Goal: Task Accomplishment & Management: Complete application form

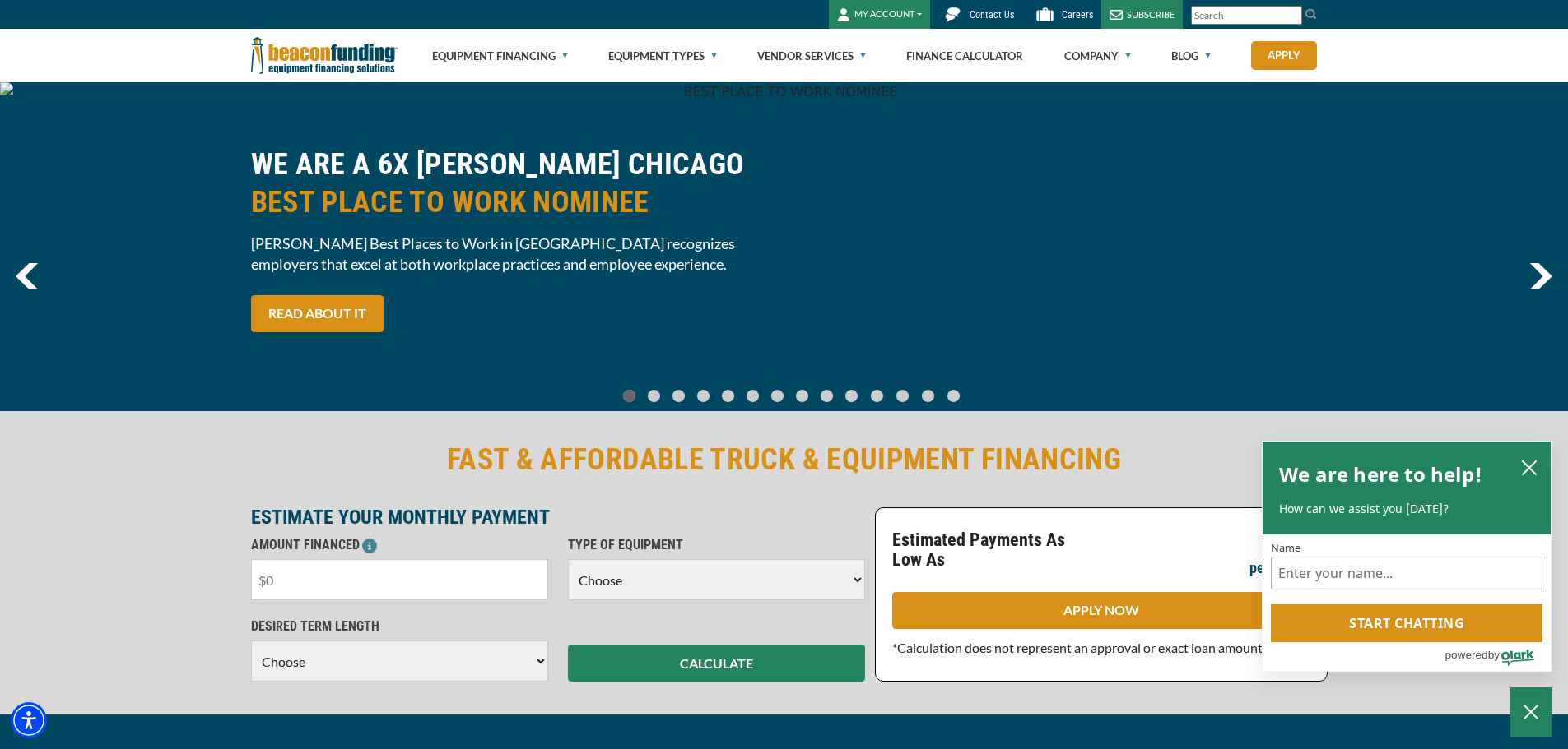
drag, startPoint x: 314, startPoint y: 583, endPoint x: 237, endPoint y: 593, distance: 77.6
click at [237, 599] on div "FAST & AFFORDABLE TRUCK & EQUIPMENT FINANCING ESTIMATE YOUR MONTHLY PAYMENT AMO…" at bounding box center [784, 561] width 1568 height 306
type input "$30,000"
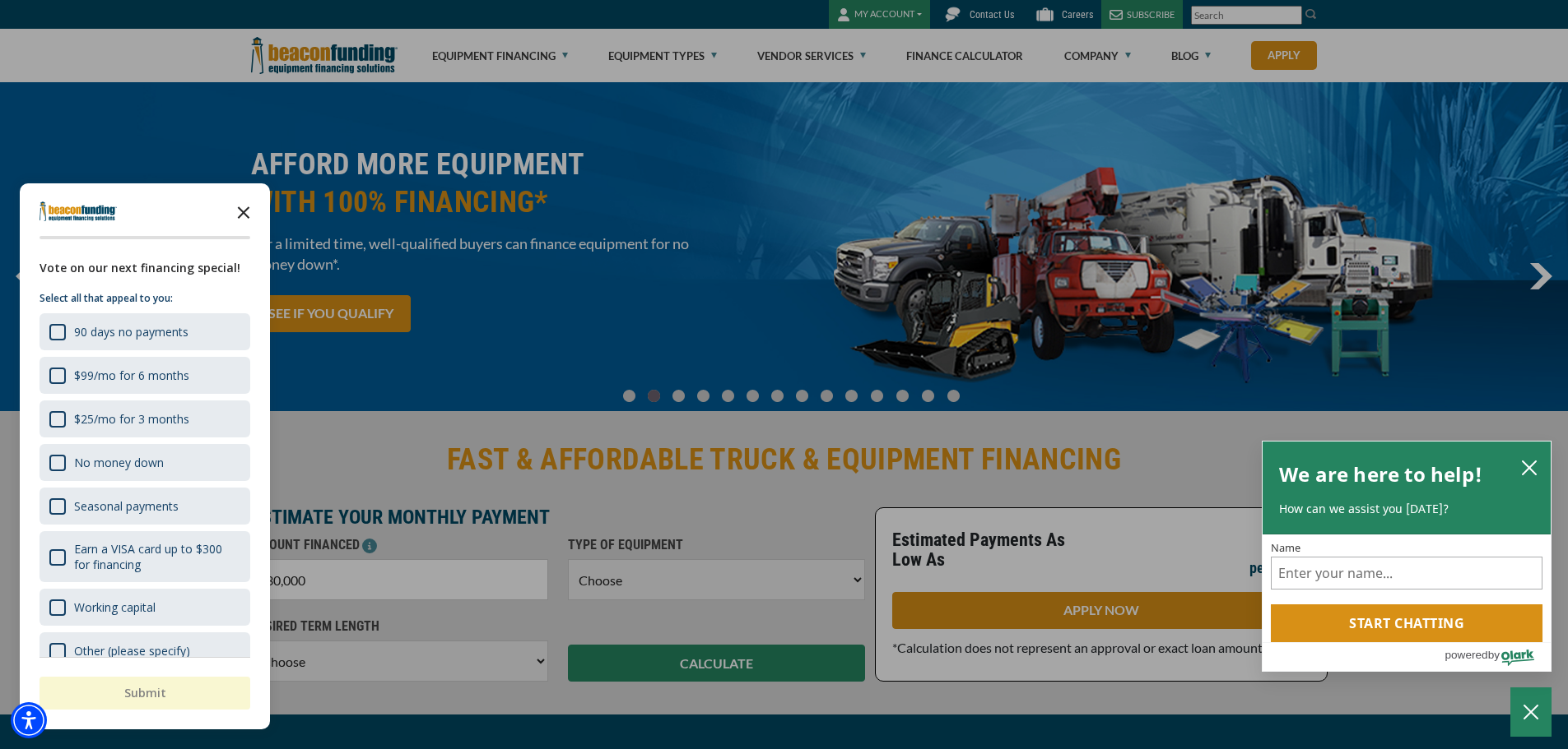
click at [246, 210] on polygon "Close the survey" at bounding box center [244, 212] width 13 height 13
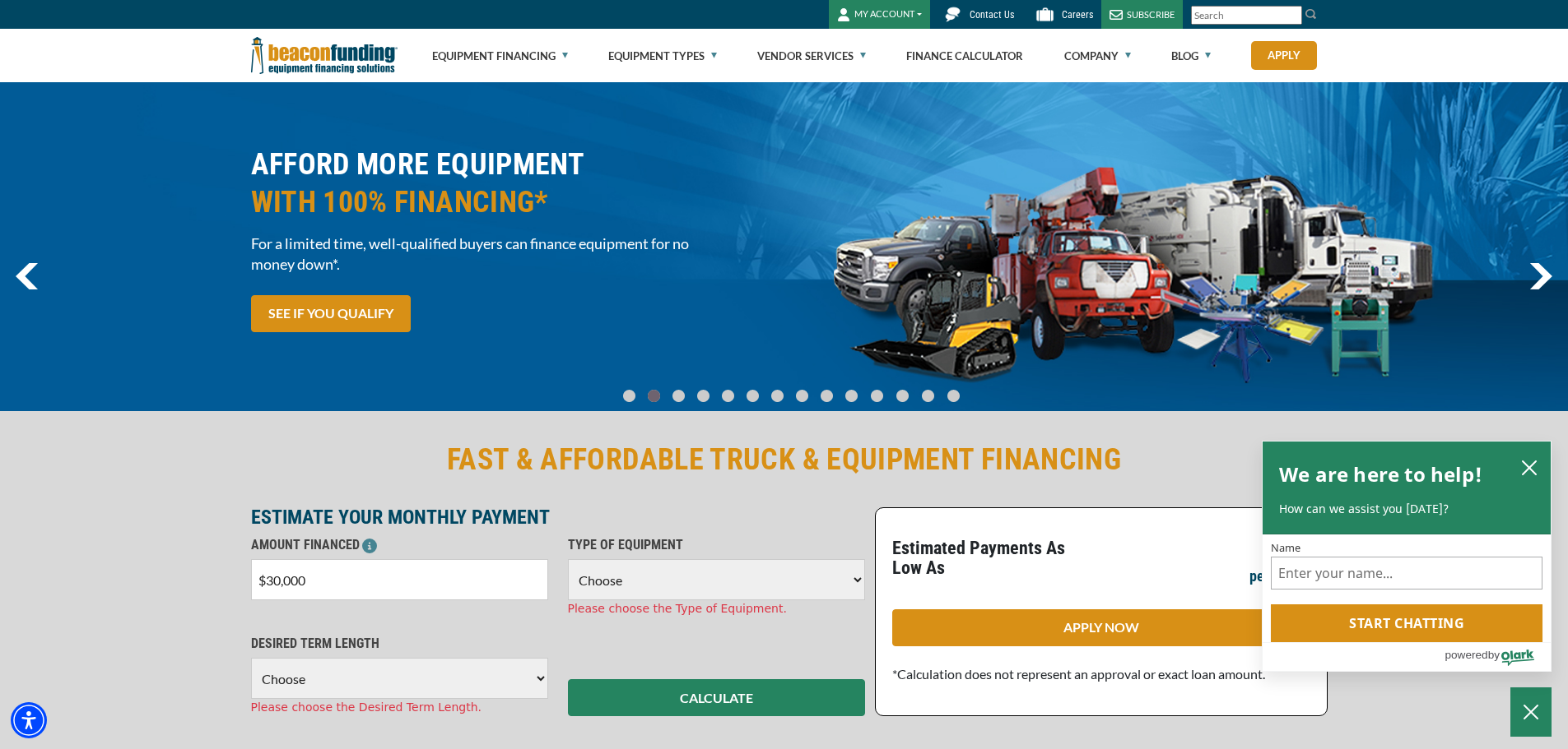
click at [849, 574] on select "Choose Backhoe Boom/Bucket Truck Chipper Commercial Mower Crane DTG/DTF Printin…" at bounding box center [717, 579] width 297 height 41
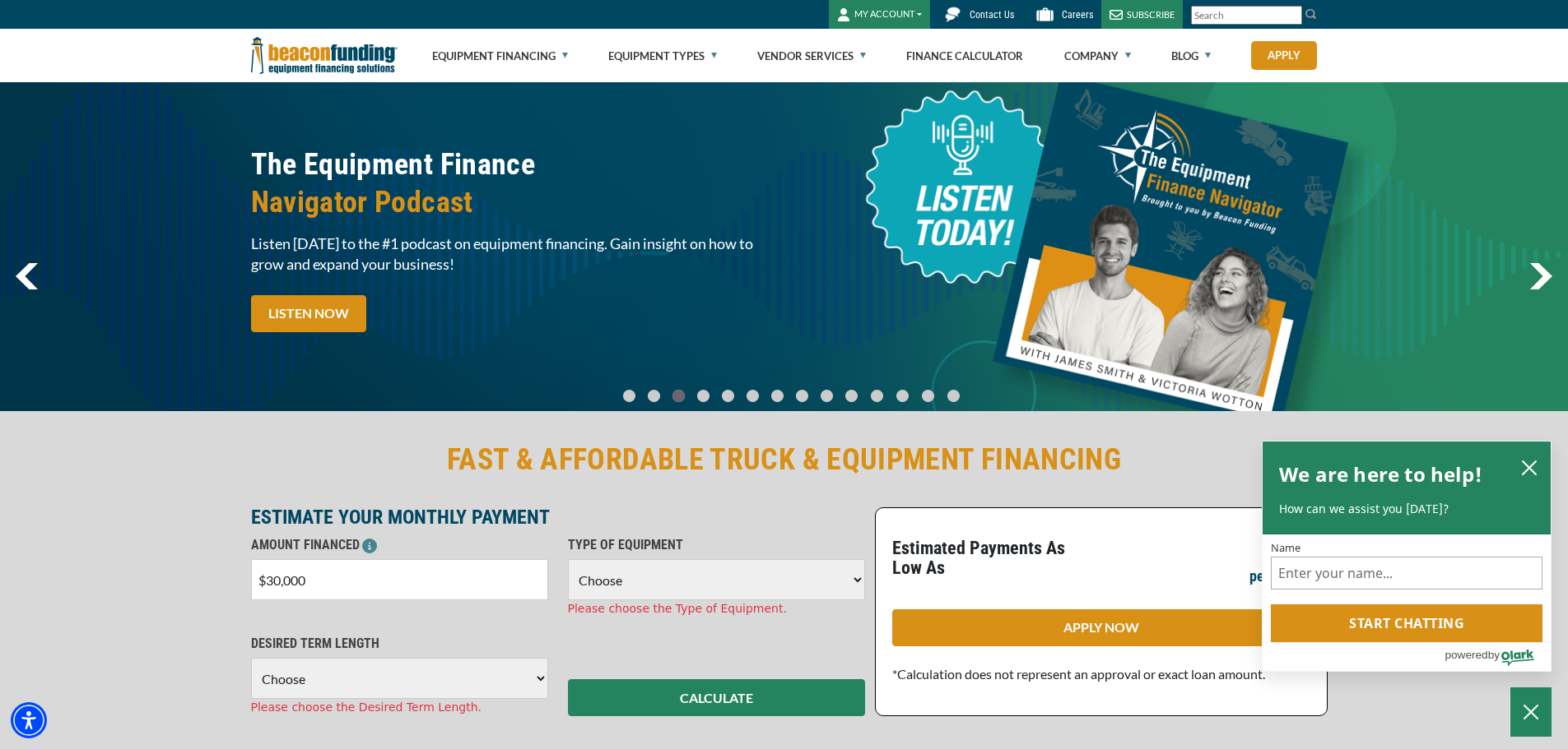
select select "13"
click at [568, 559] on select "Choose Backhoe Boom/Bucket Truck Chipper Commercial Mower Crane DTG/DTF Printin…" at bounding box center [717, 579] width 297 height 41
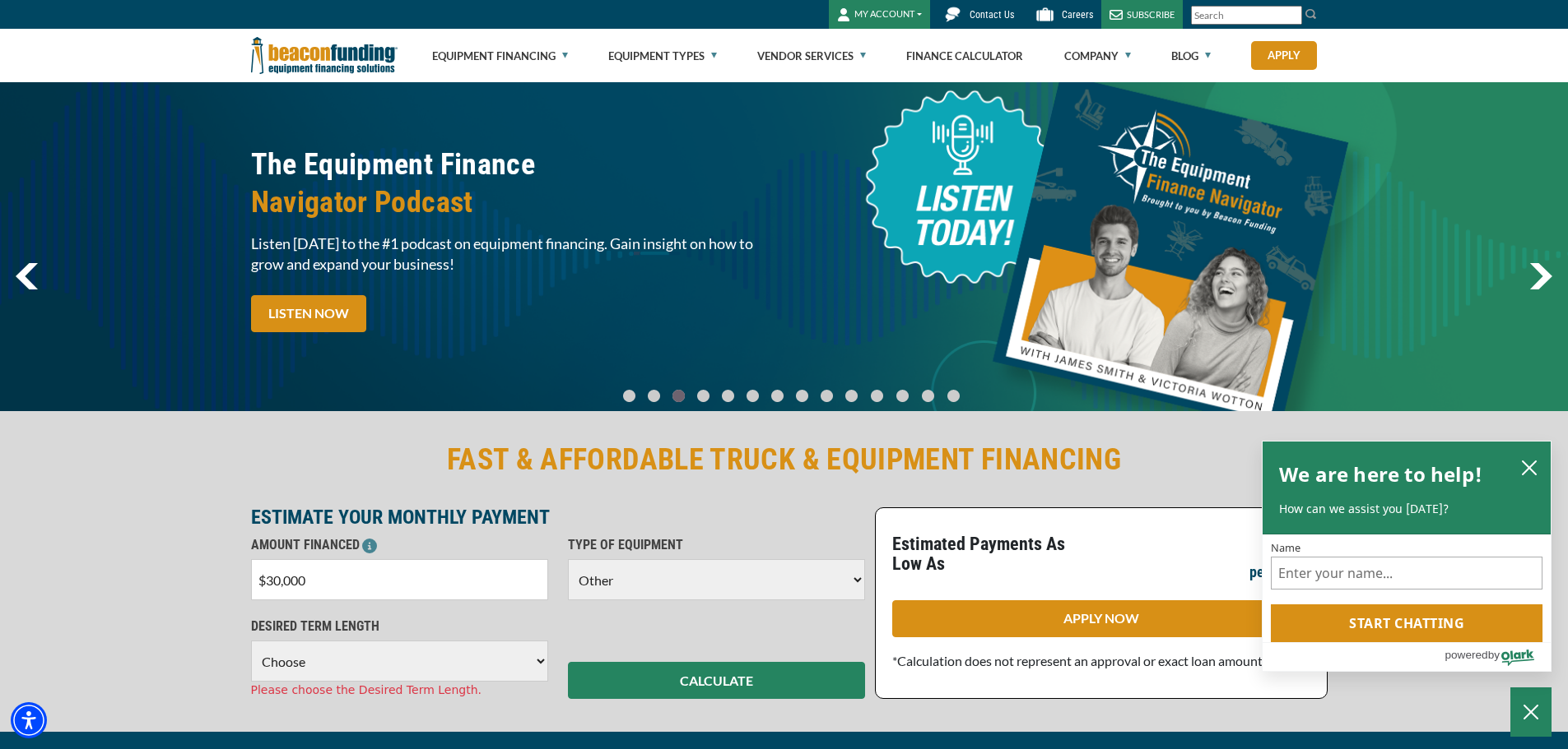
click at [533, 665] on select "Choose 36 Months 48 Months 60 Months" at bounding box center [399, 660] width 297 height 41
click at [251, 640] on select "Choose 36 Months 48 Months 60 Months" at bounding box center [399, 660] width 297 height 41
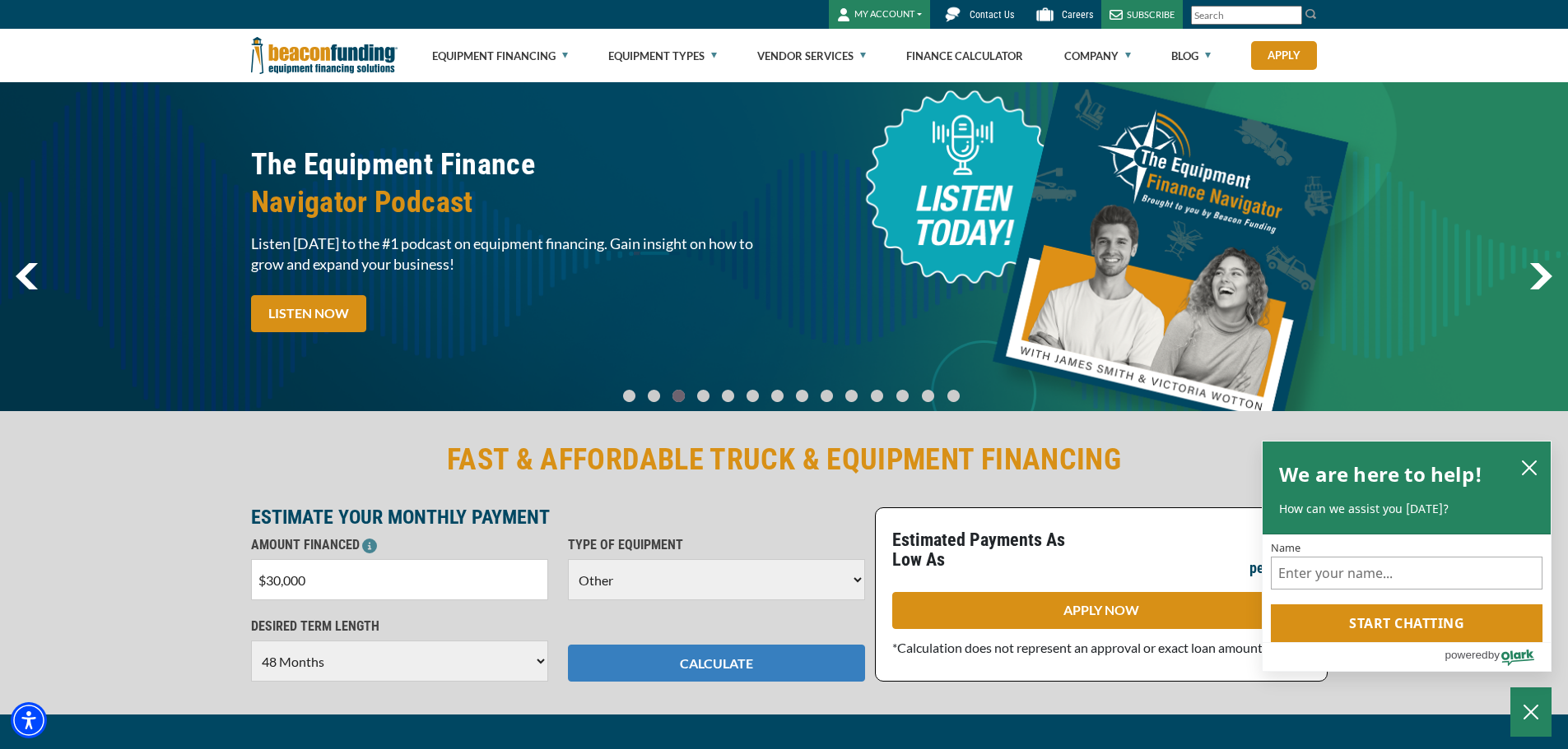
click at [696, 665] on button "CALCULATE" at bounding box center [717, 663] width 297 height 37
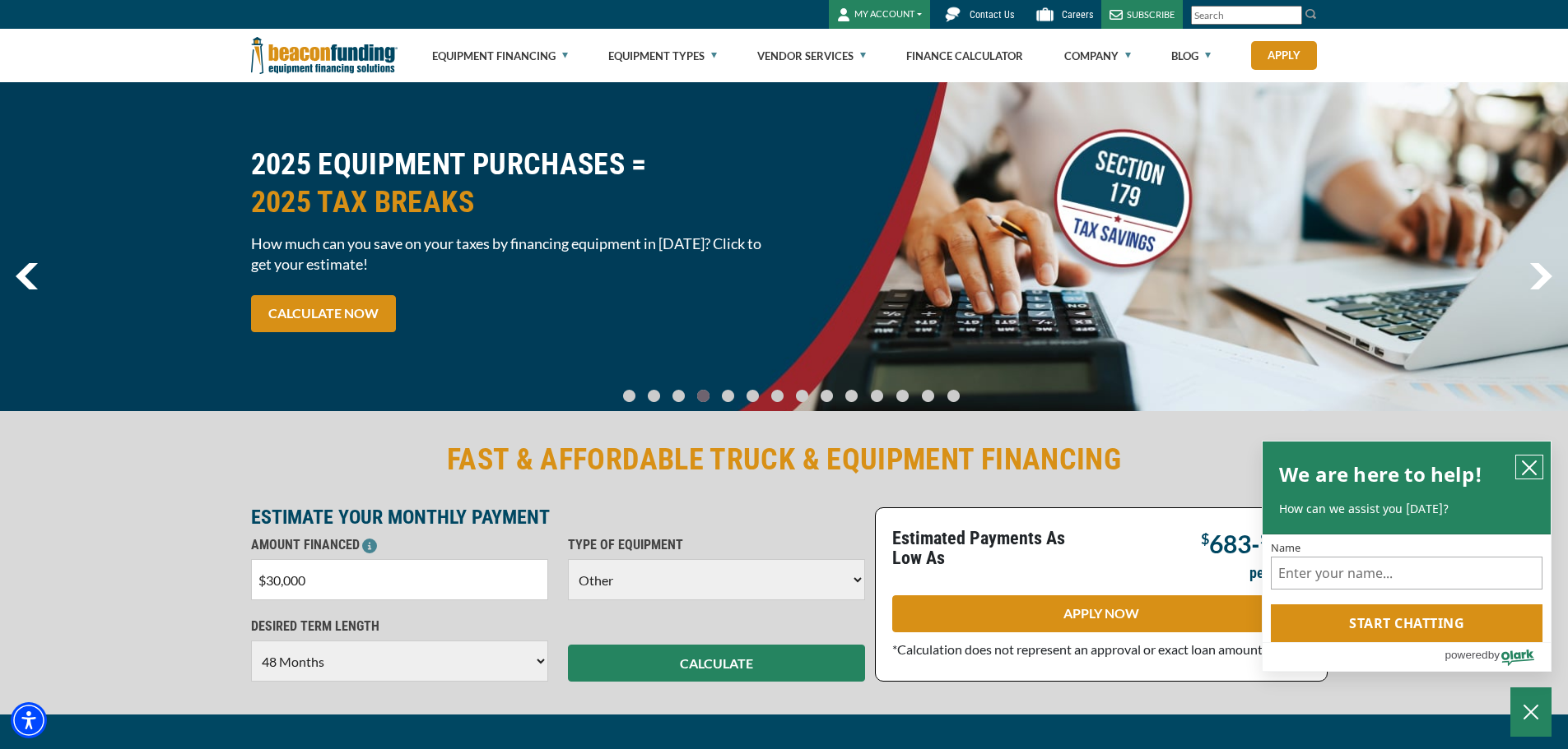
click at [1531, 468] on icon "close chatbox" at bounding box center [1530, 468] width 17 height 17
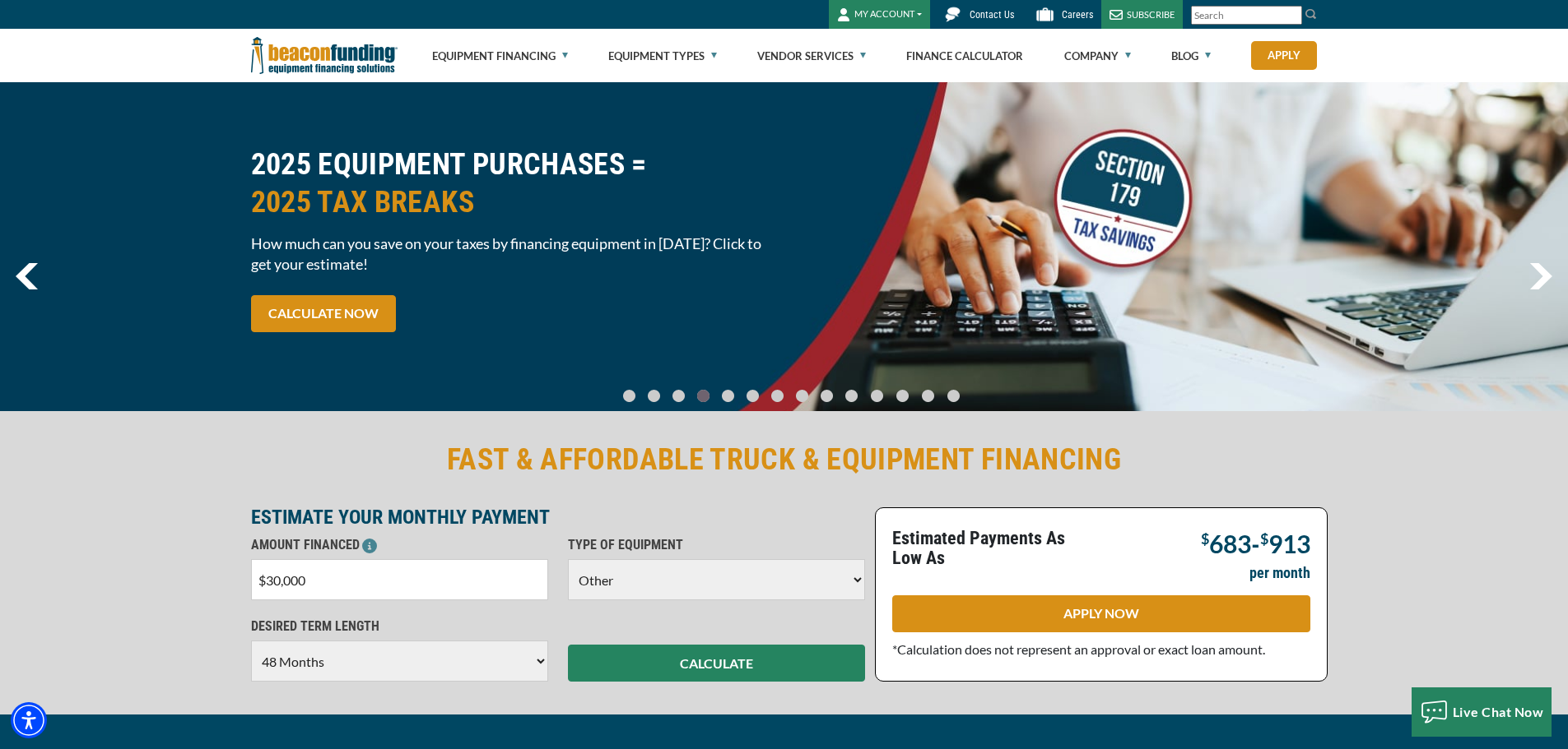
click at [537, 668] on select "Choose 36 Months 48 Months 60 Months" at bounding box center [399, 660] width 297 height 41
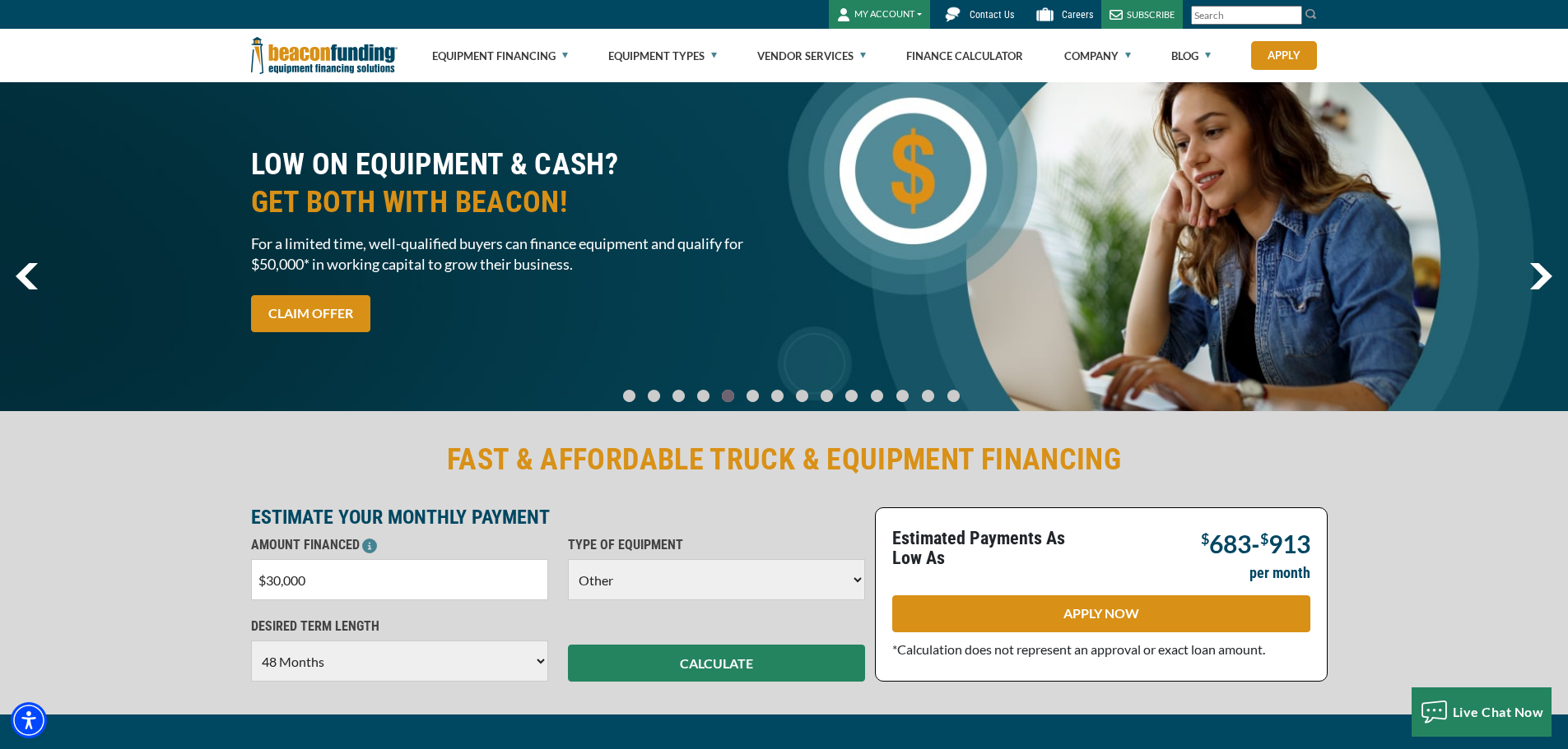
select select "60"
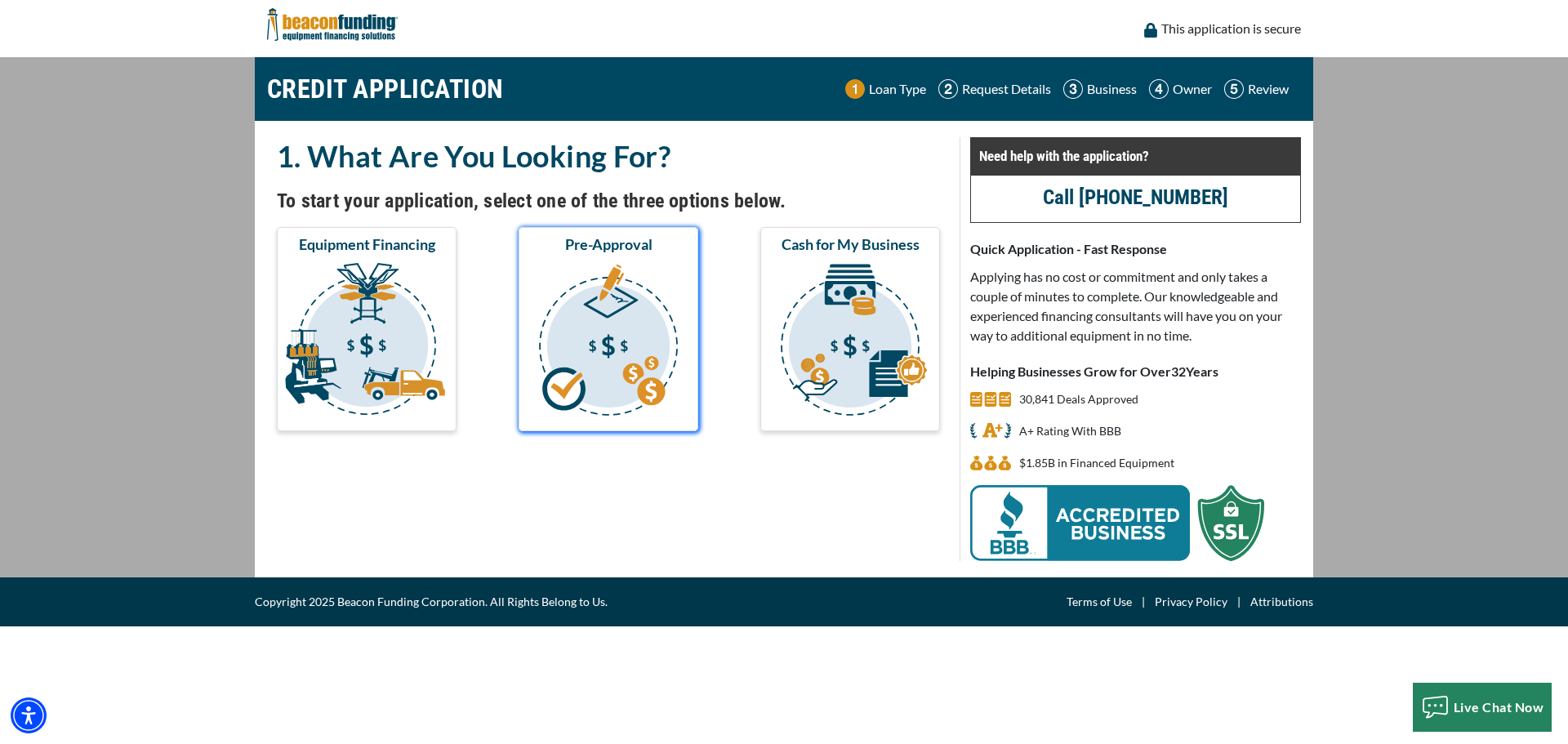
click at [623, 356] on img "submit" at bounding box center [609, 342] width 173 height 163
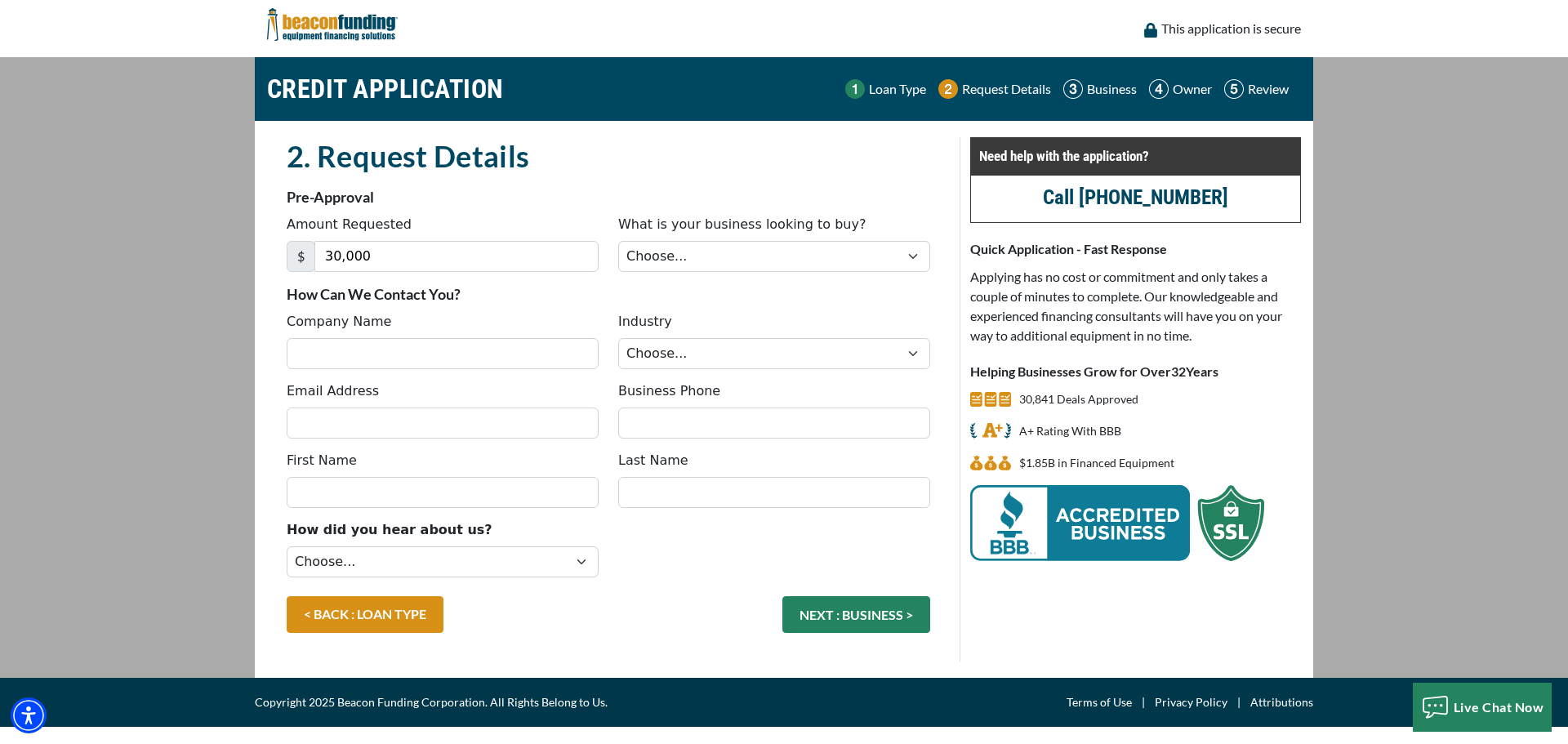
type input "30,000"
click at [394, 355] on input "Company Name" at bounding box center [443, 353] width 312 height 31
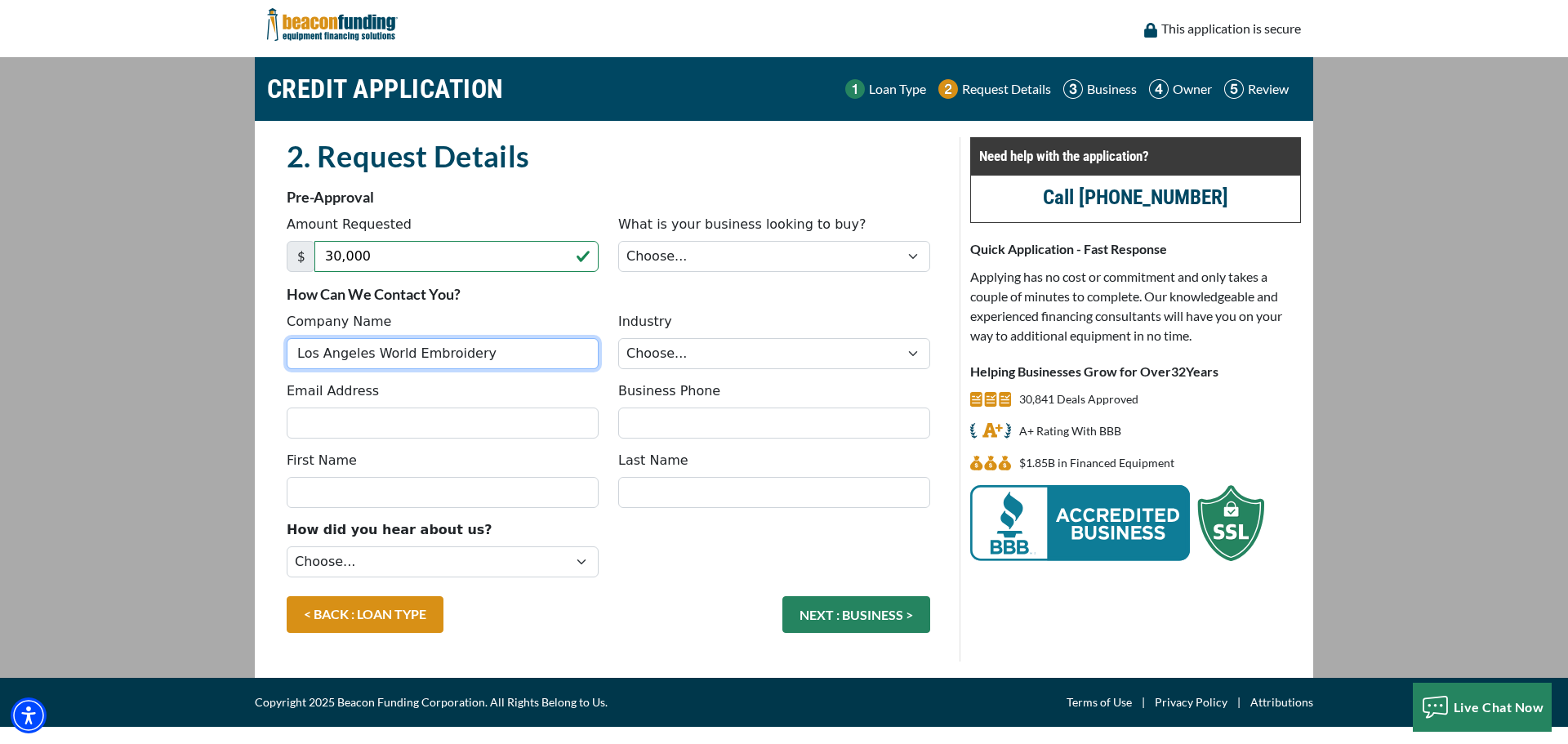
type input "Los Angeles World Embroidery"
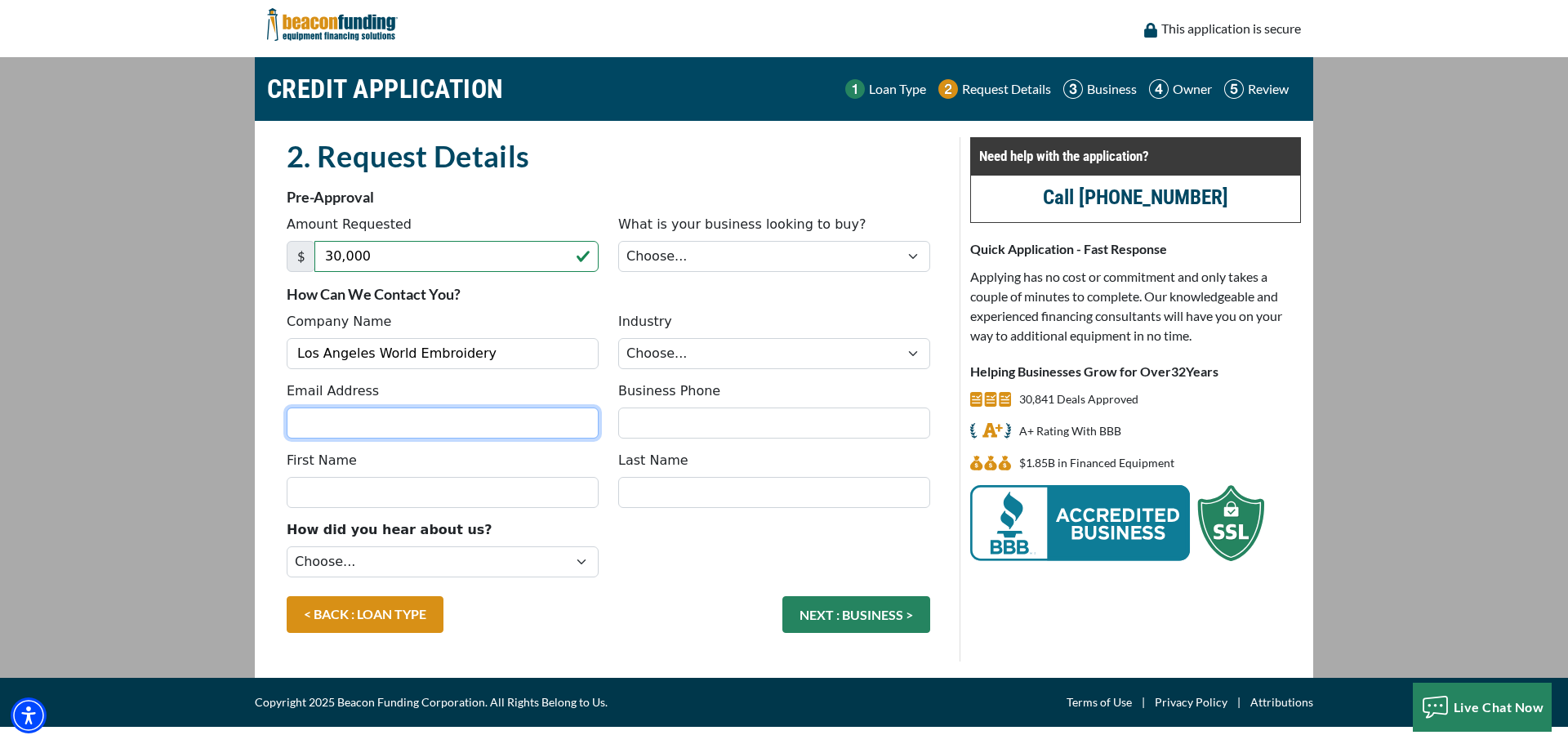
click at [335, 427] on input "Email Address" at bounding box center [443, 423] width 312 height 31
type input "[EMAIL_ADDRESS][DOMAIN_NAME]"
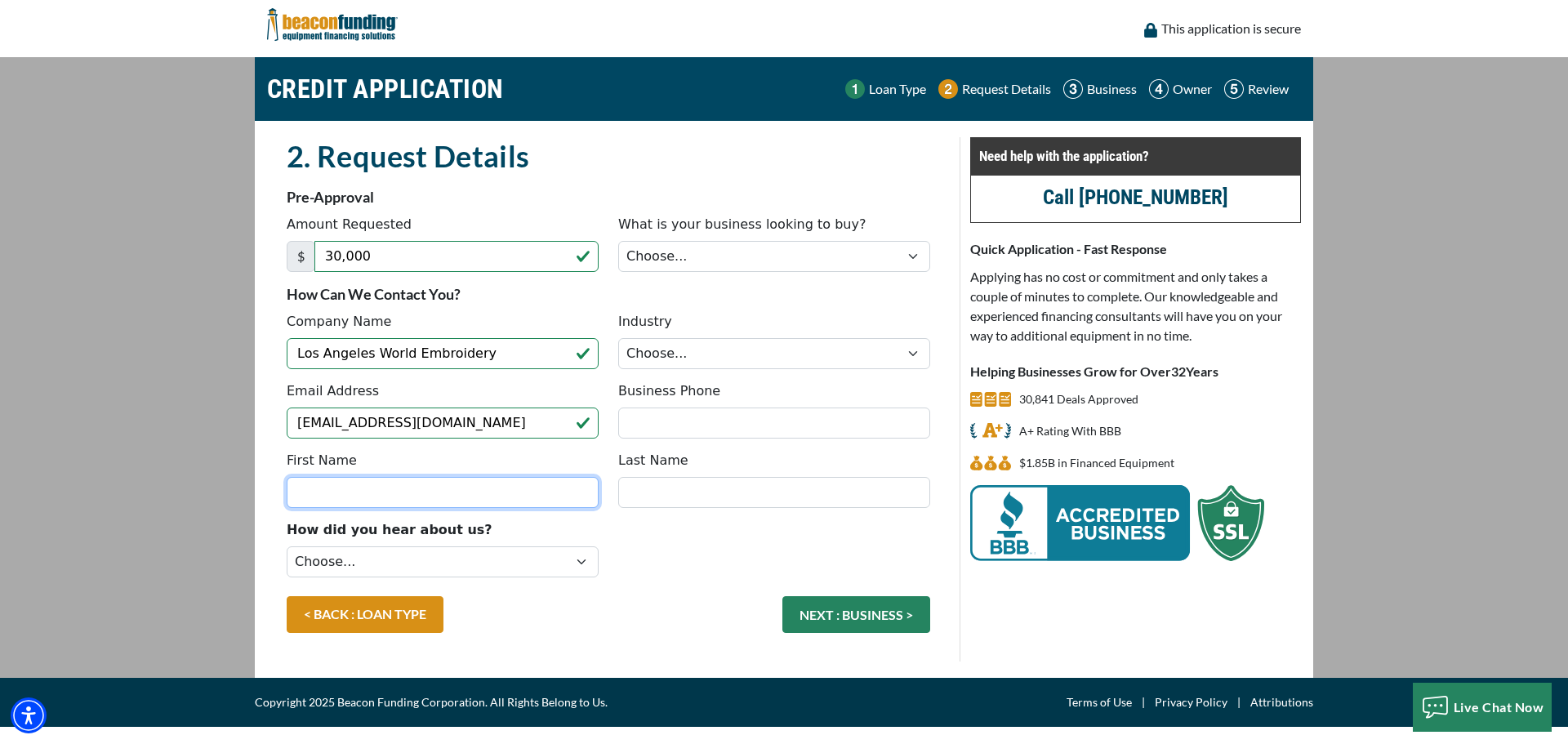
click at [339, 489] on input "First Name" at bounding box center [443, 492] width 312 height 31
type input "[PERSON_NAME]"
click at [646, 501] on input "Last Name" at bounding box center [774, 492] width 312 height 31
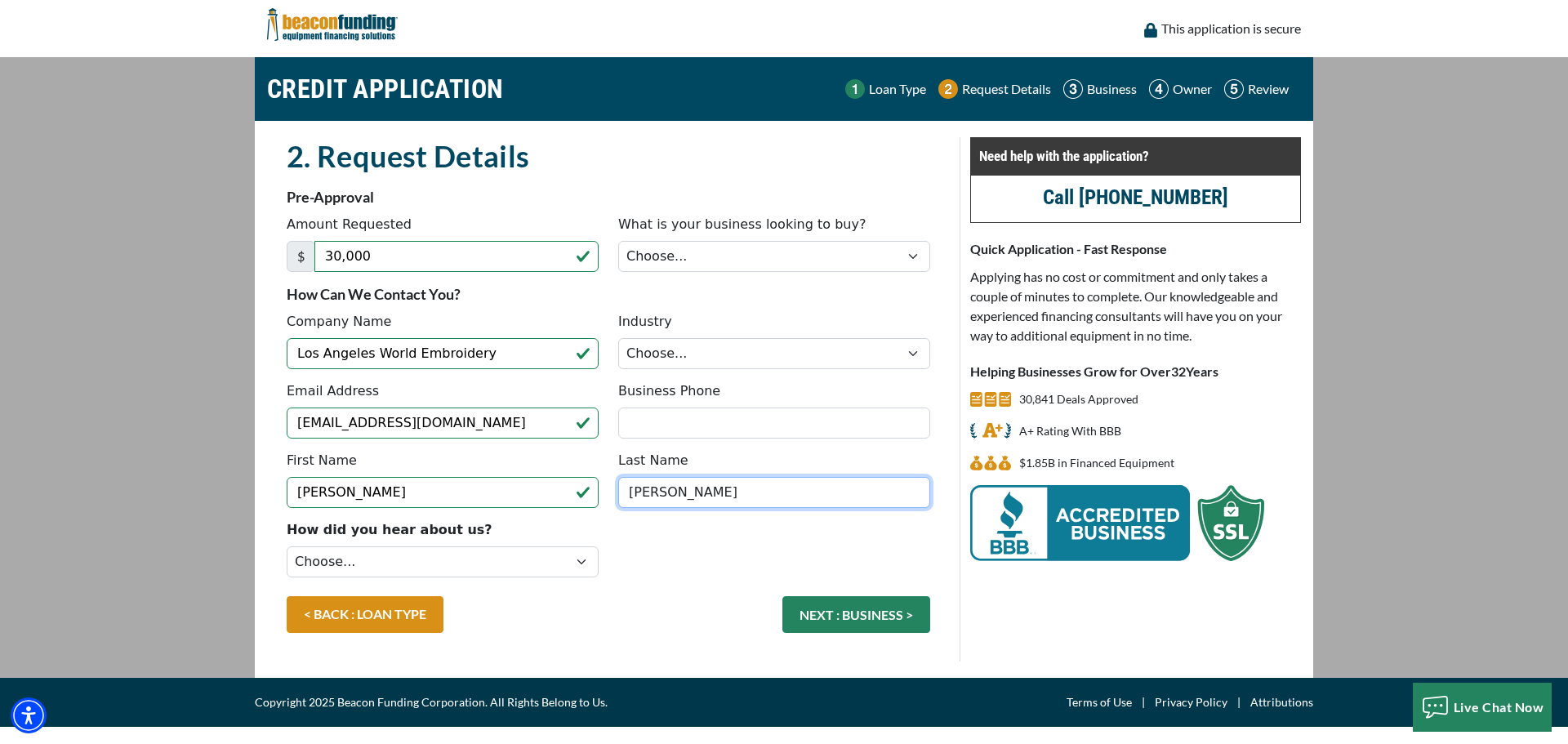
type input "[PERSON_NAME]"
click at [913, 258] on select "Choose... Backhoe Boom/Bucket Truck Chipper Commercial Mower Crane DTG/DTF Prin…" at bounding box center [774, 256] width 312 height 31
select select "13"
click at [619, 241] on select "Choose... Backhoe Boom/Bucket Truck Chipper Commercial Mower Crane DTG/DTF Prin…" at bounding box center [774, 256] width 312 height 31
click at [910, 357] on select "Choose... Towing Landscape/Hardscape Decorated Apparel Septic Light Constructio…" at bounding box center [774, 353] width 312 height 31
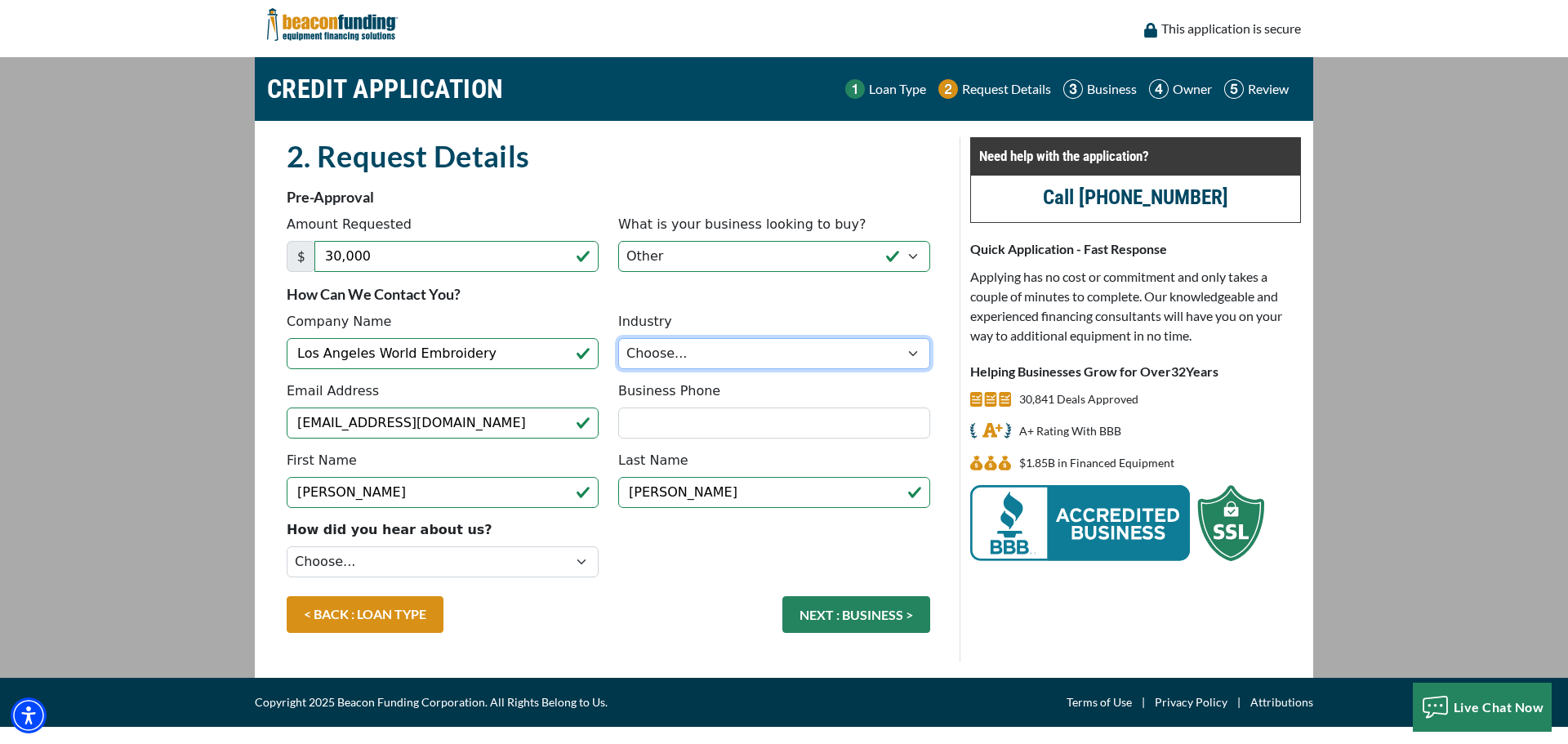
select select "5"
click at [619, 338] on select "Choose... Towing Landscape/Hardscape Decorated Apparel Septic Light Constructio…" at bounding box center [774, 353] width 312 height 31
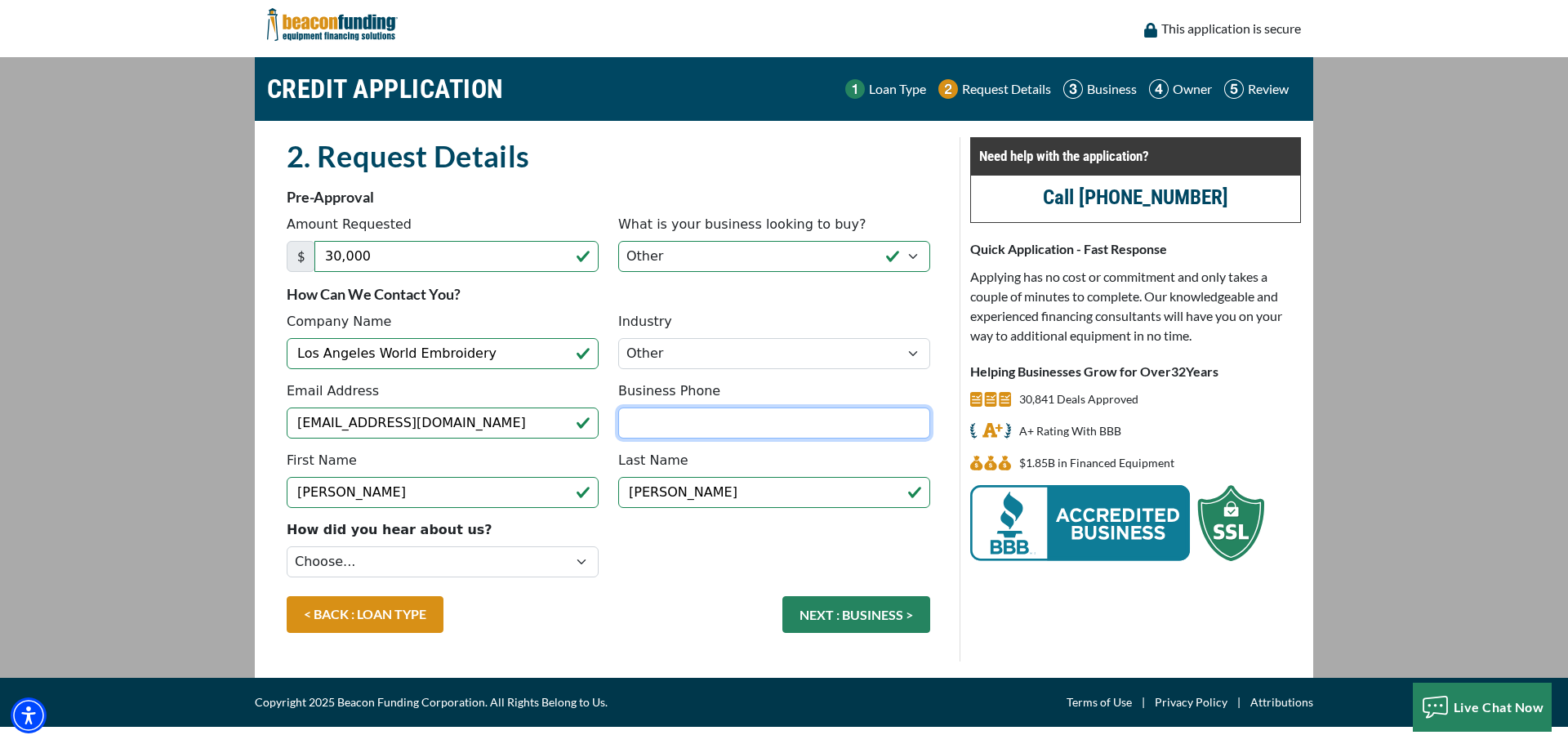
click at [706, 429] on input "Business Phone" at bounding box center [774, 423] width 312 height 31
type input "(323) 256-5799"
click at [583, 563] on select "Choose... Internet Search Vendor Referral Word of Mouth Client Referral Email E…" at bounding box center [443, 562] width 312 height 31
select select "19"
click at [287, 547] on select "Choose... Internet Search Vendor Referral Word of Mouth Client Referral Email E…" at bounding box center [443, 562] width 312 height 31
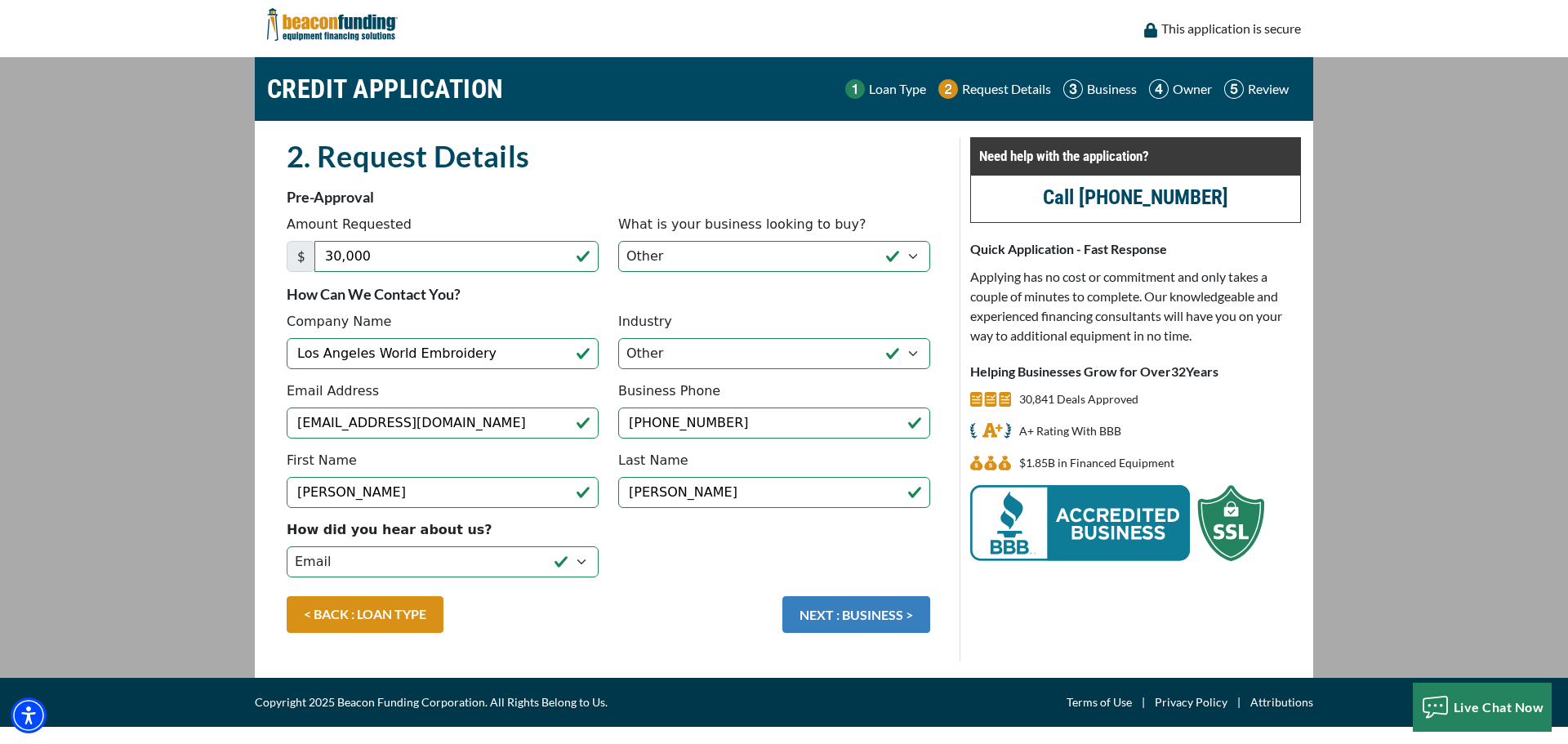
click at [876, 616] on button "NEXT : BUSINESS >" at bounding box center [857, 615] width 148 height 36
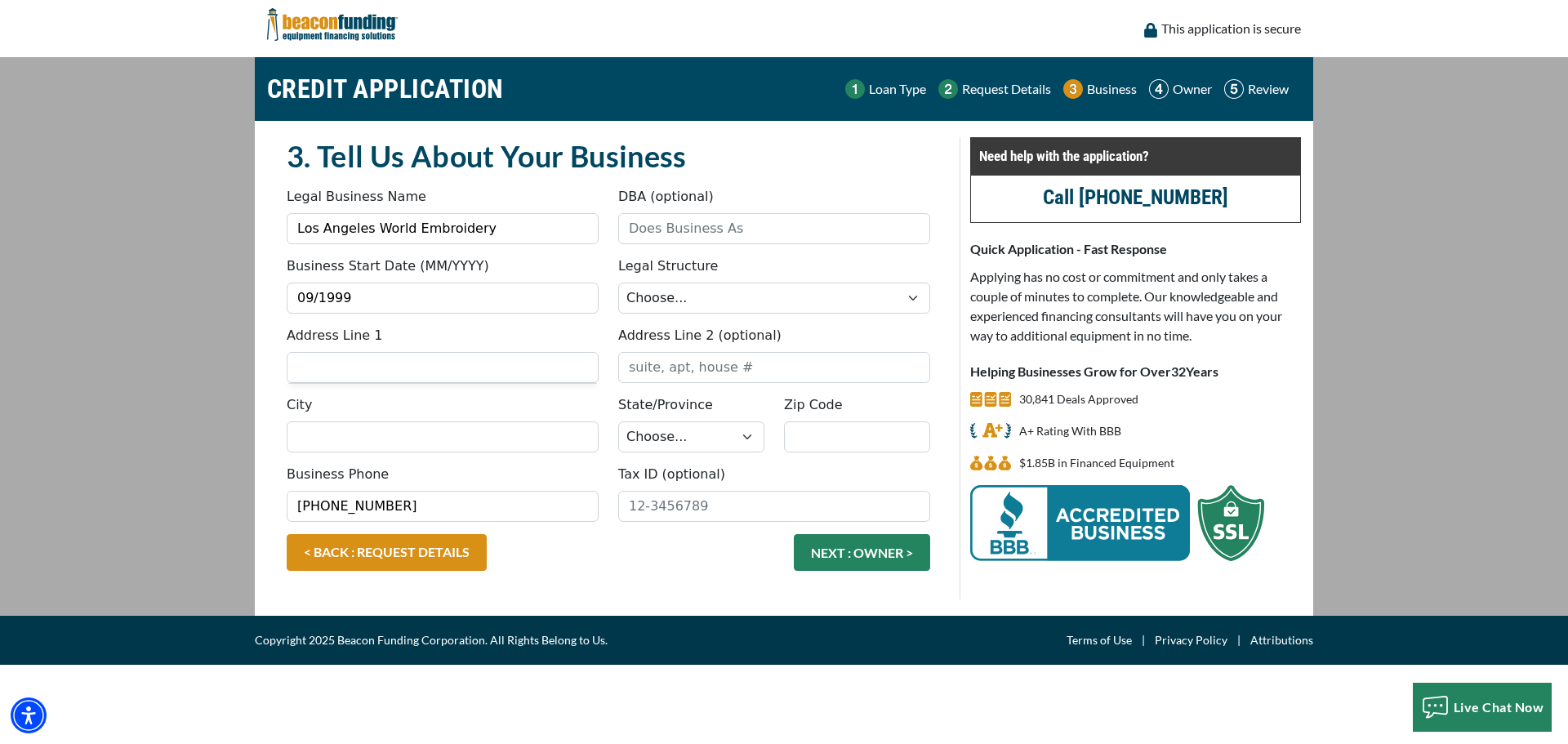
type input "09/1999"
click at [414, 369] on input "Address Line 1" at bounding box center [443, 367] width 312 height 31
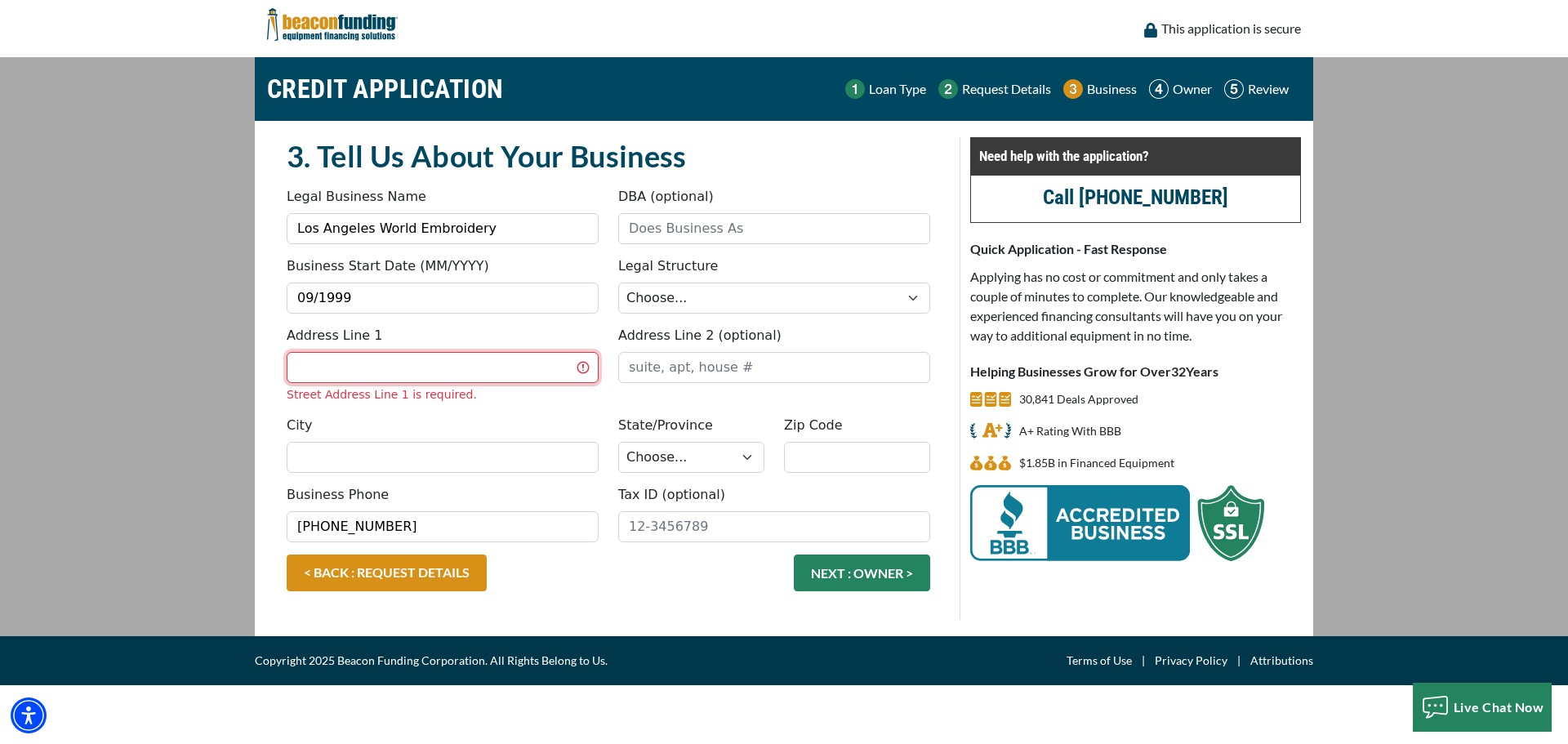
click at [405, 354] on input "Address Line 1" at bounding box center [443, 367] width 312 height 31
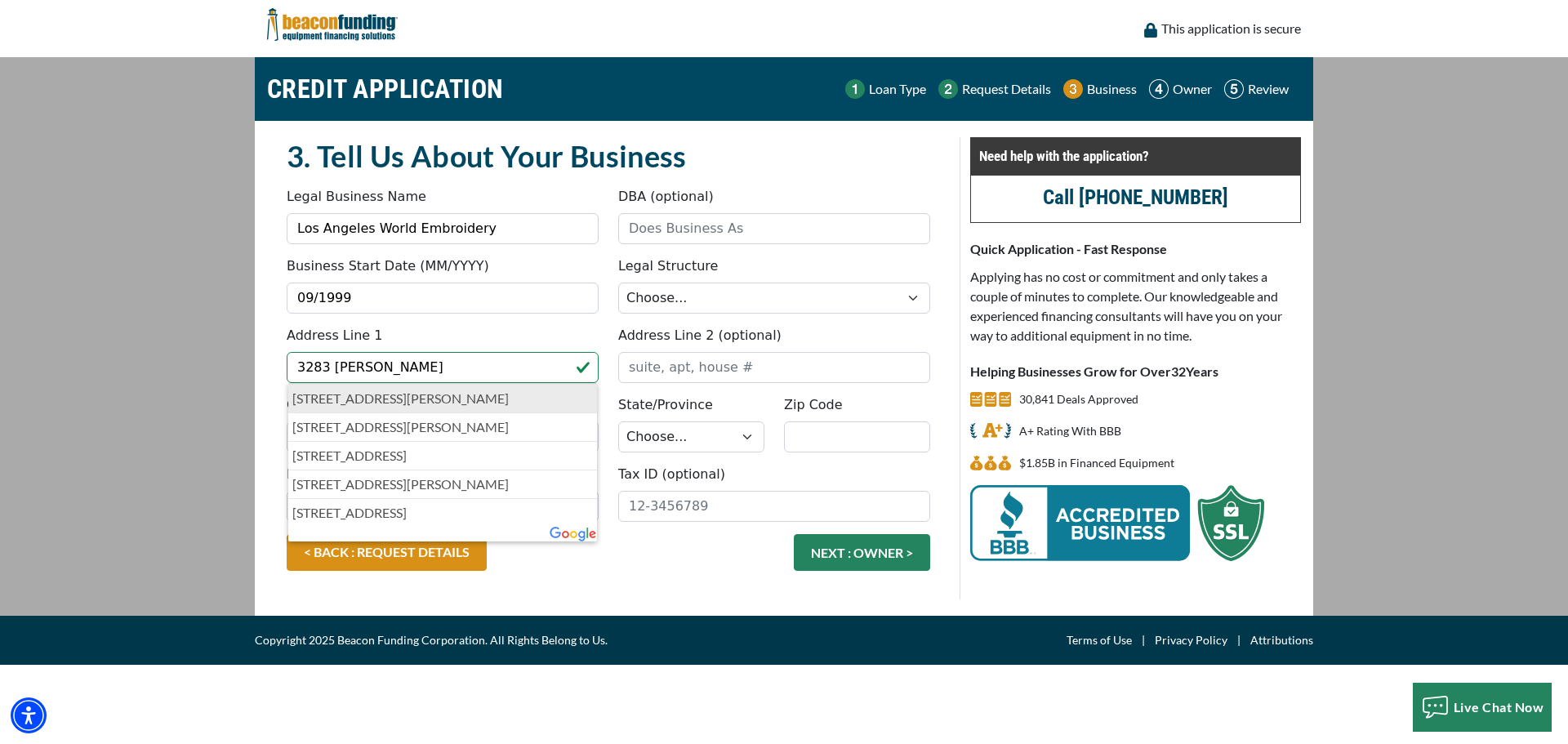
click at [452, 405] on p "[STREET_ADDRESS][PERSON_NAME]" at bounding box center [443, 399] width 301 height 20
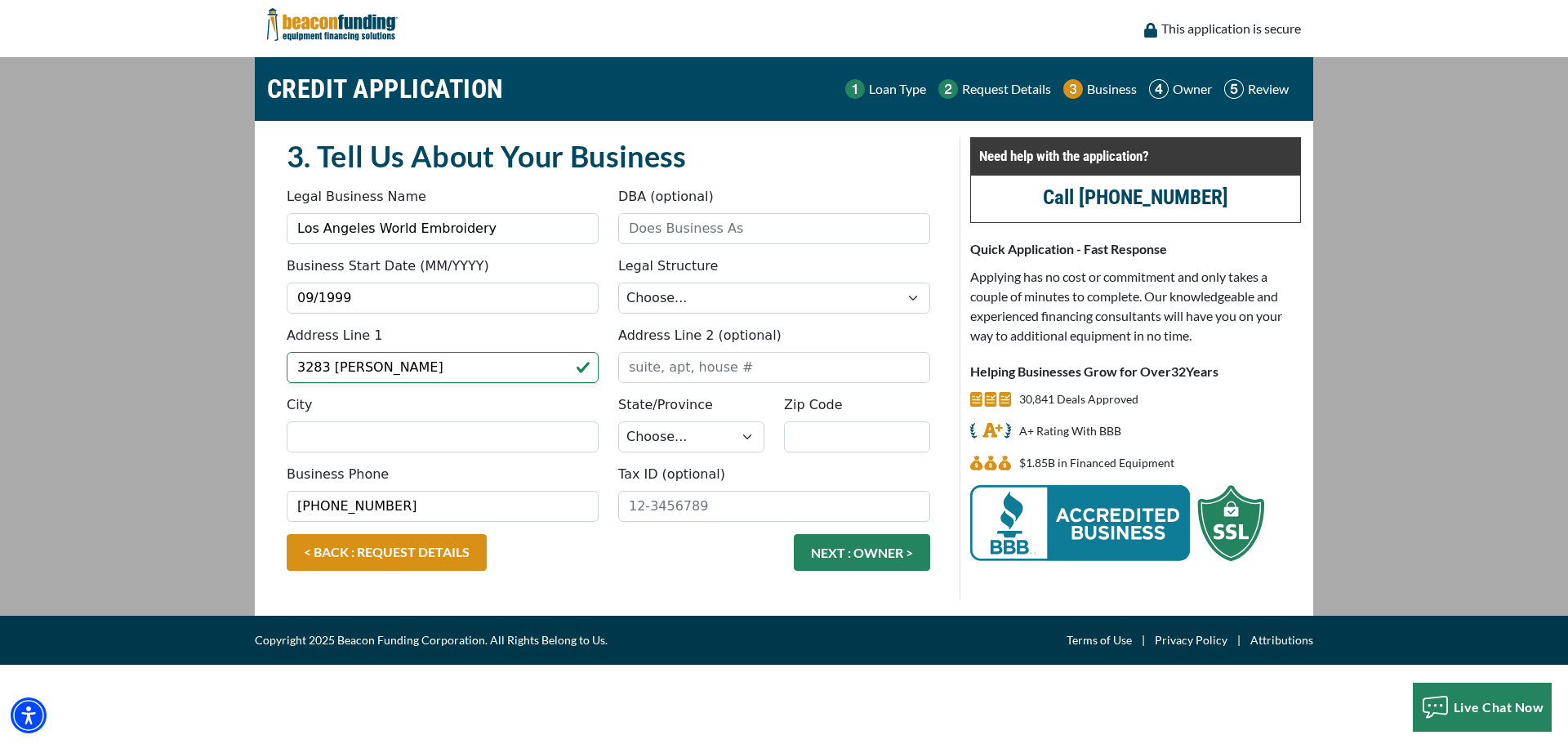
type input "[STREET_ADDRESS][PERSON_NAME]"
type input "[GEOGRAPHIC_DATA]"
select select "6"
type input "90065"
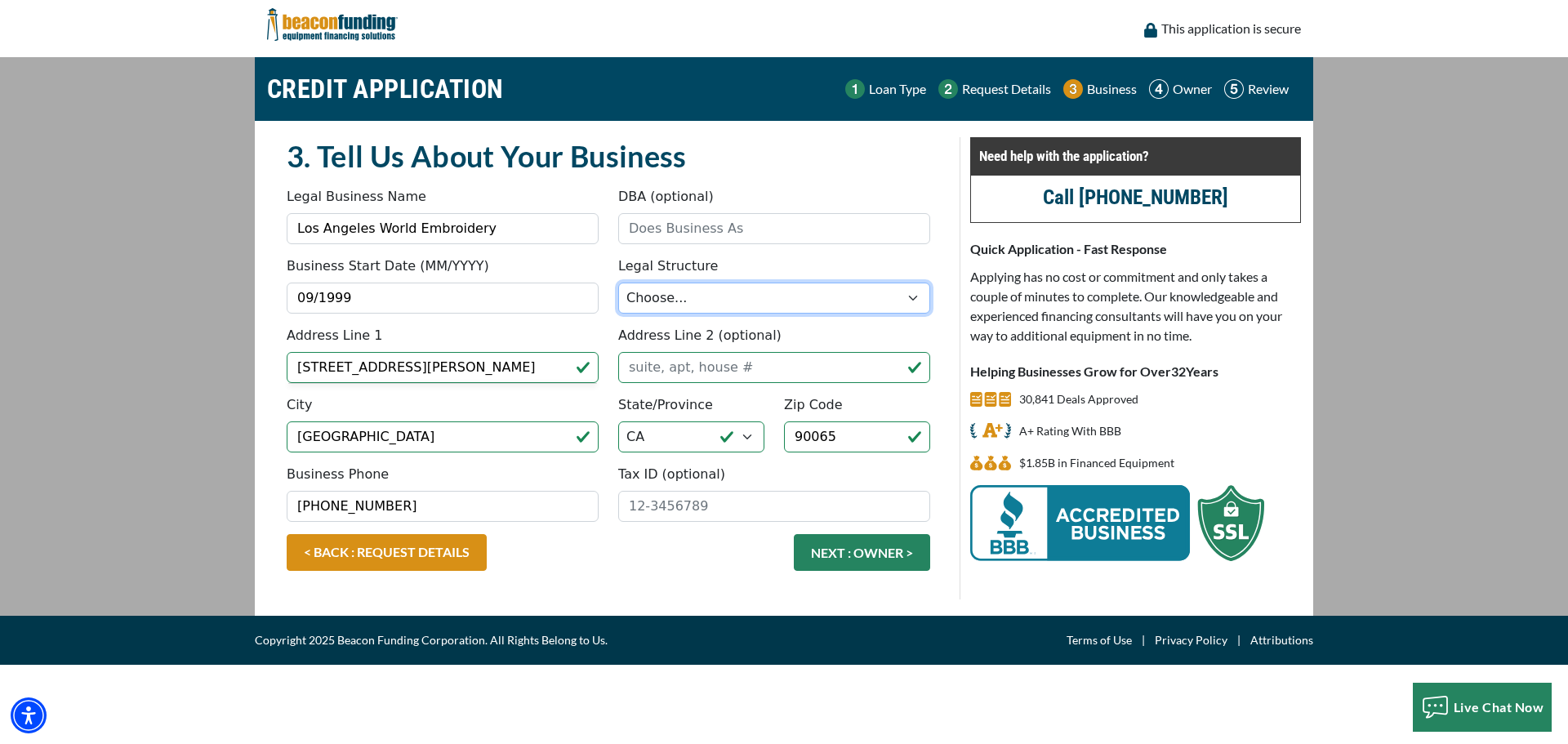
click at [911, 299] on select "Choose... Corporation LLC LLP Municipality Non-Profit Partnership Proprietorship" at bounding box center [774, 298] width 312 height 31
select select "4"
click at [619, 283] on select "Choose... Corporation LLC LLP Municipality Non-Profit Partnership Proprietorship" at bounding box center [774, 298] width 312 height 31
click at [694, 508] on input "Tax ID (optional)" at bounding box center [774, 506] width 312 height 31
type input "6"
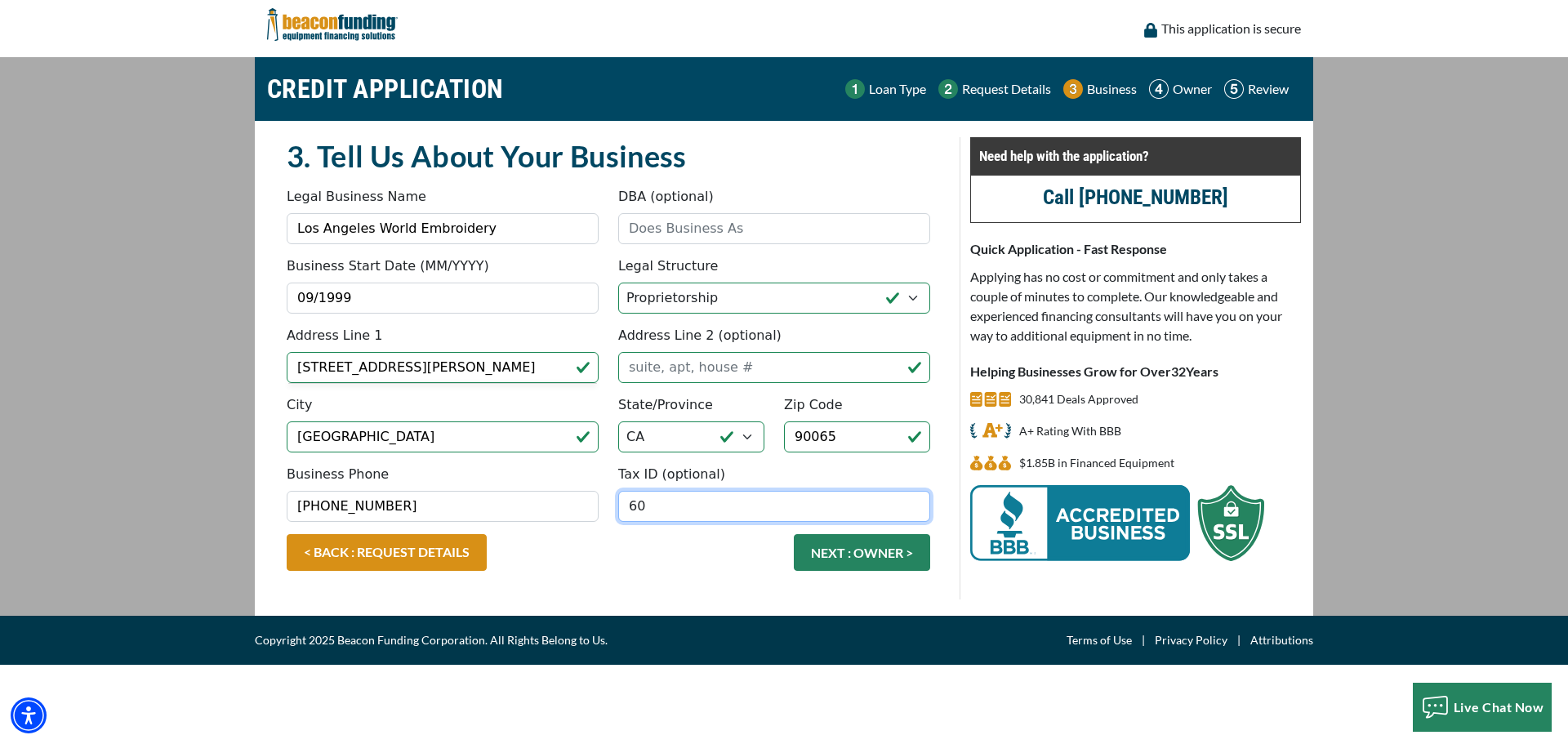
type input "6"
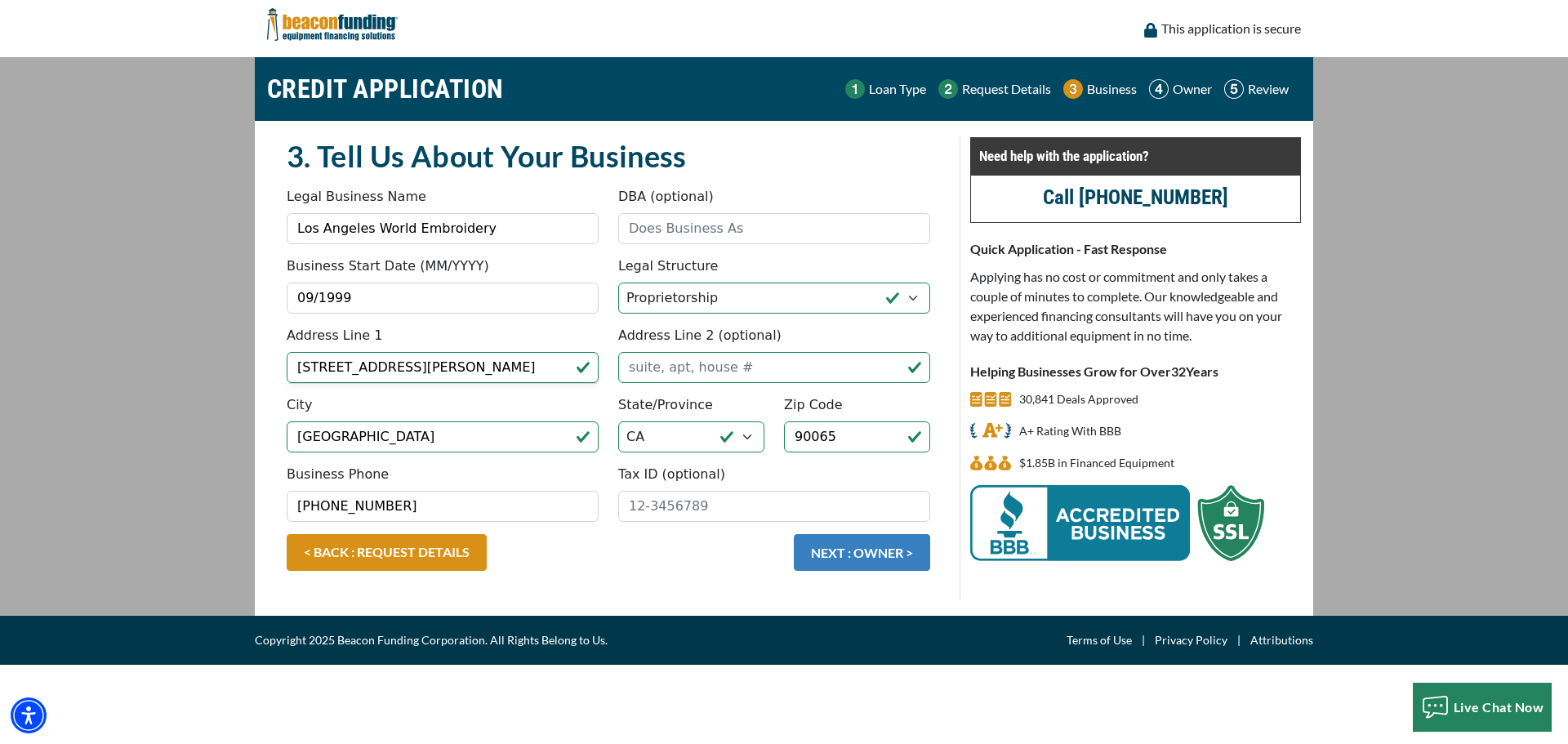
click at [876, 557] on button "NEXT : OWNER >" at bounding box center [862, 552] width 137 height 36
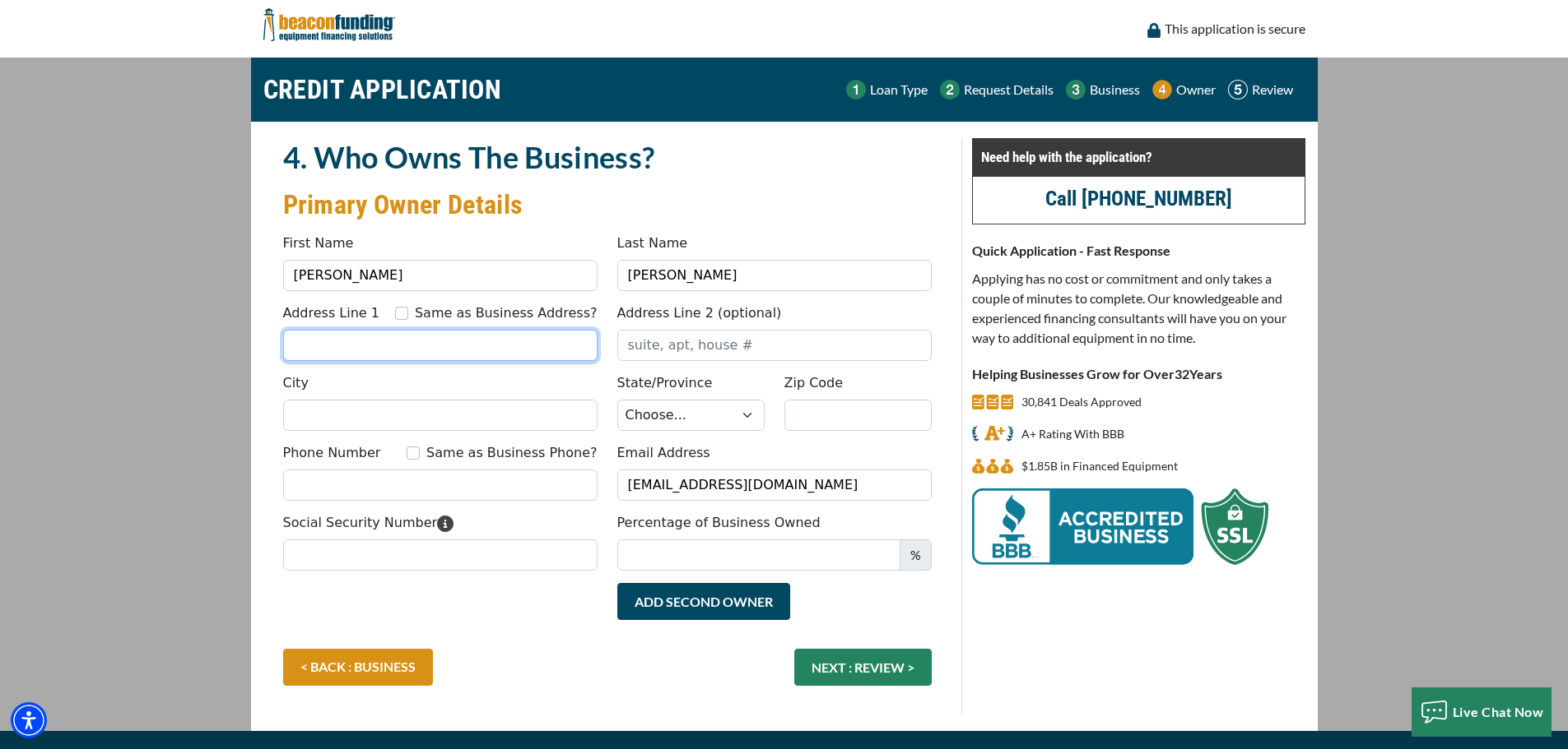
click at [373, 348] on input "Address Line 1" at bounding box center [440, 345] width 314 height 31
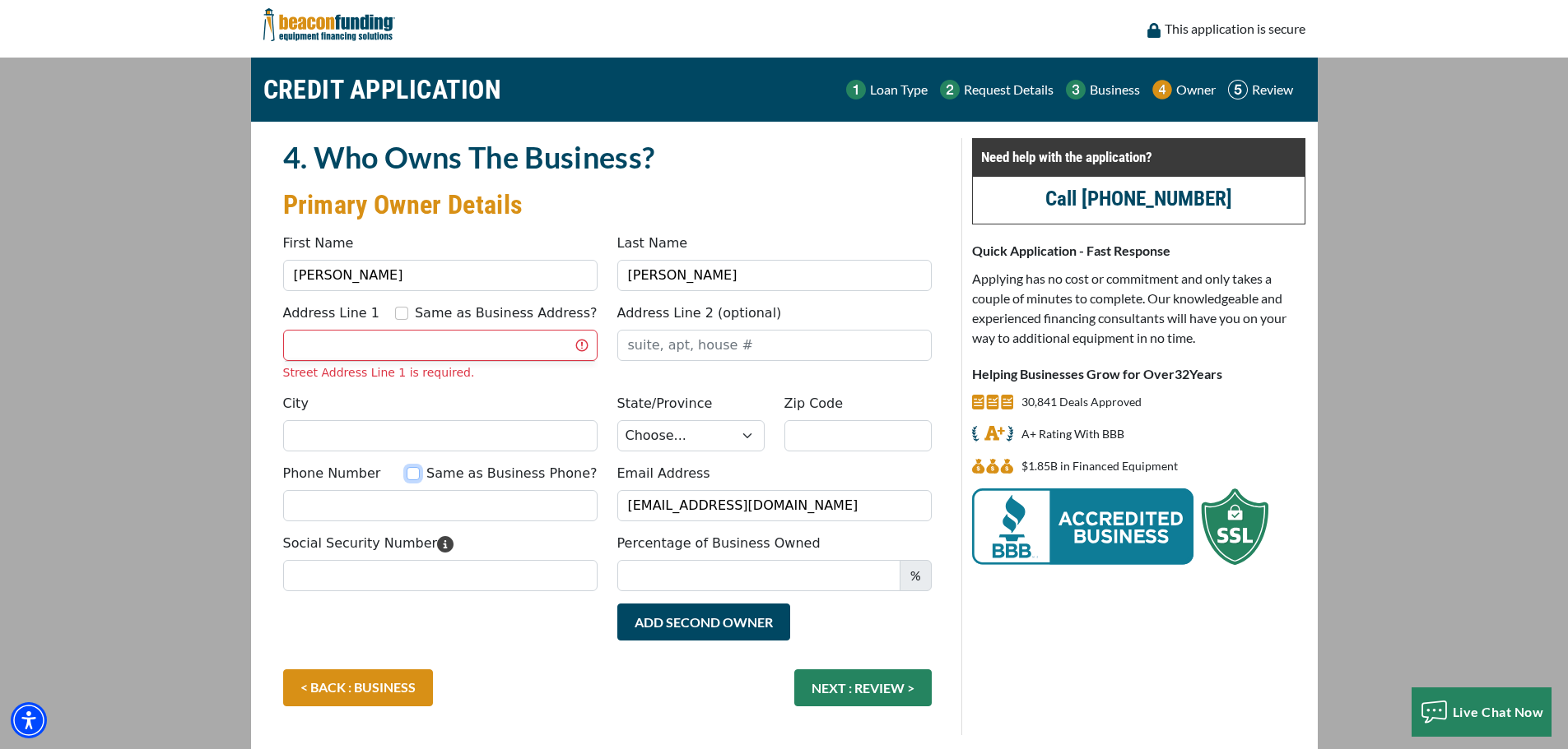
click at [419, 471] on input "Same as Business Phone?" at bounding box center [414, 474] width 13 height 13
checkbox input "true"
type input "[PHONE_NUMBER]"
click at [338, 352] on input "Address Line 1" at bounding box center [440, 345] width 314 height 31
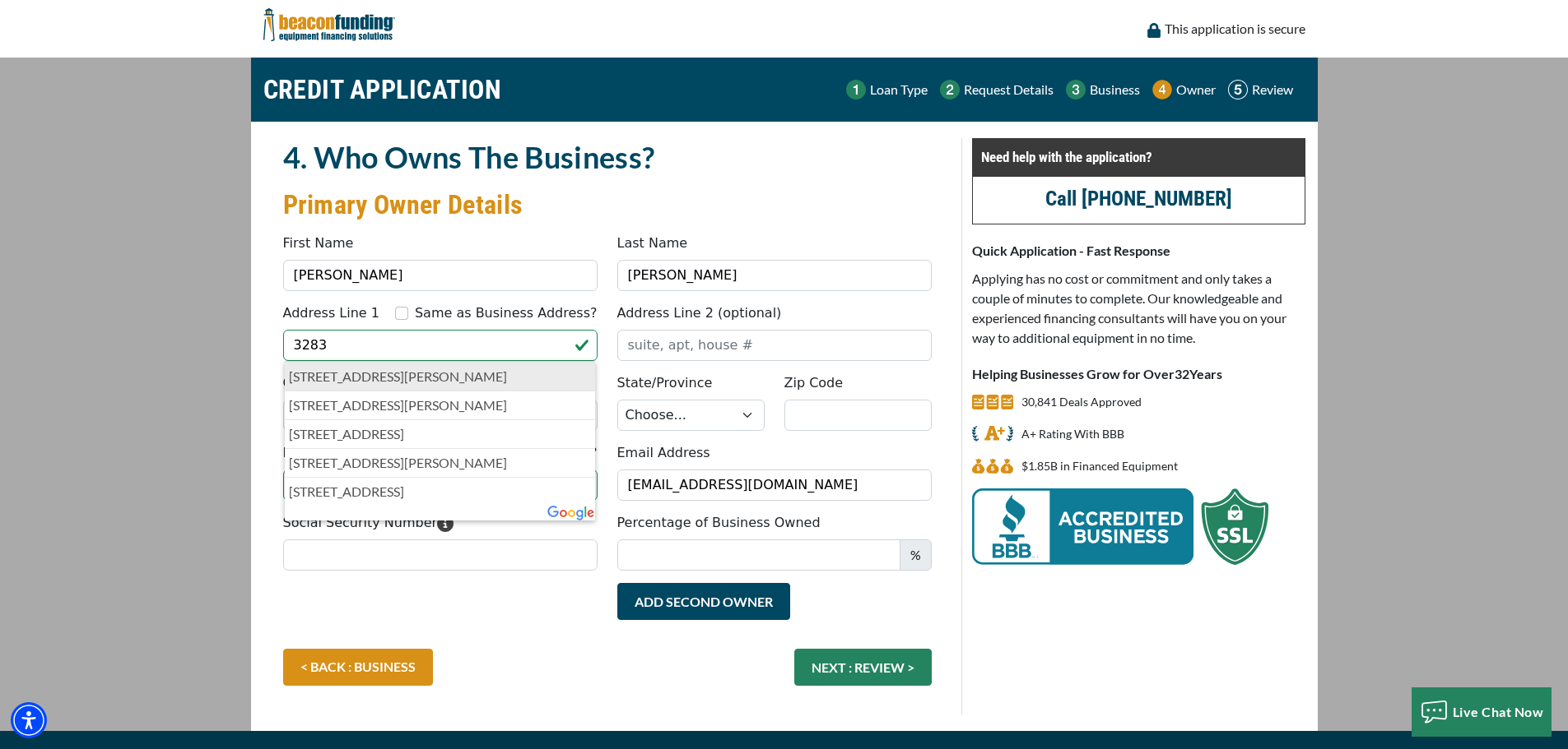
click at [484, 382] on p "3283 Fletcher Drive, Los Angeles, CA, USA" at bounding box center [440, 377] width 303 height 20
type input "3283 Fletcher Drive"
type input "Los Angeles"
select select "6"
type input "90065"
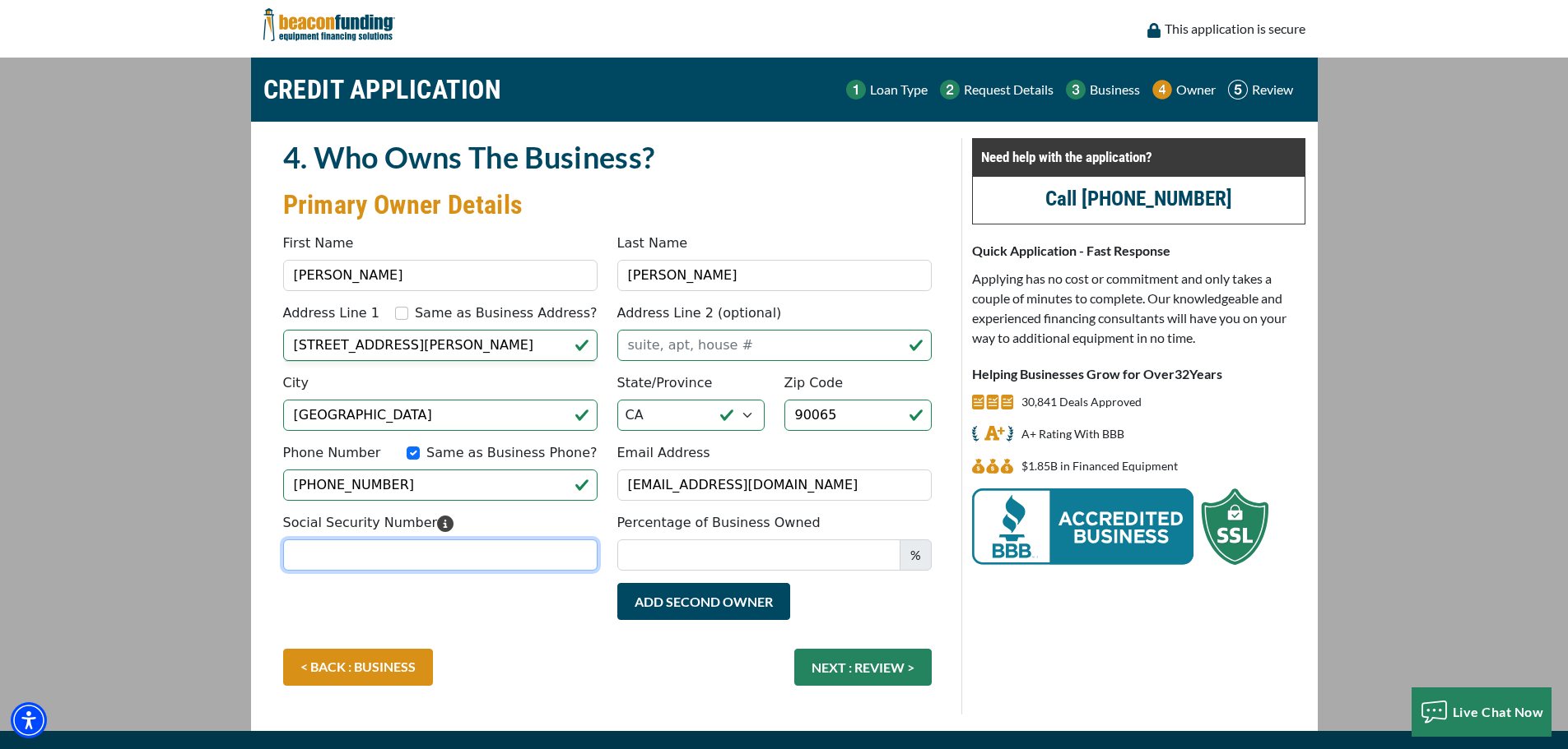
click at [354, 562] on input "Social Security Number" at bounding box center [440, 554] width 314 height 31
type input "609-09-3750"
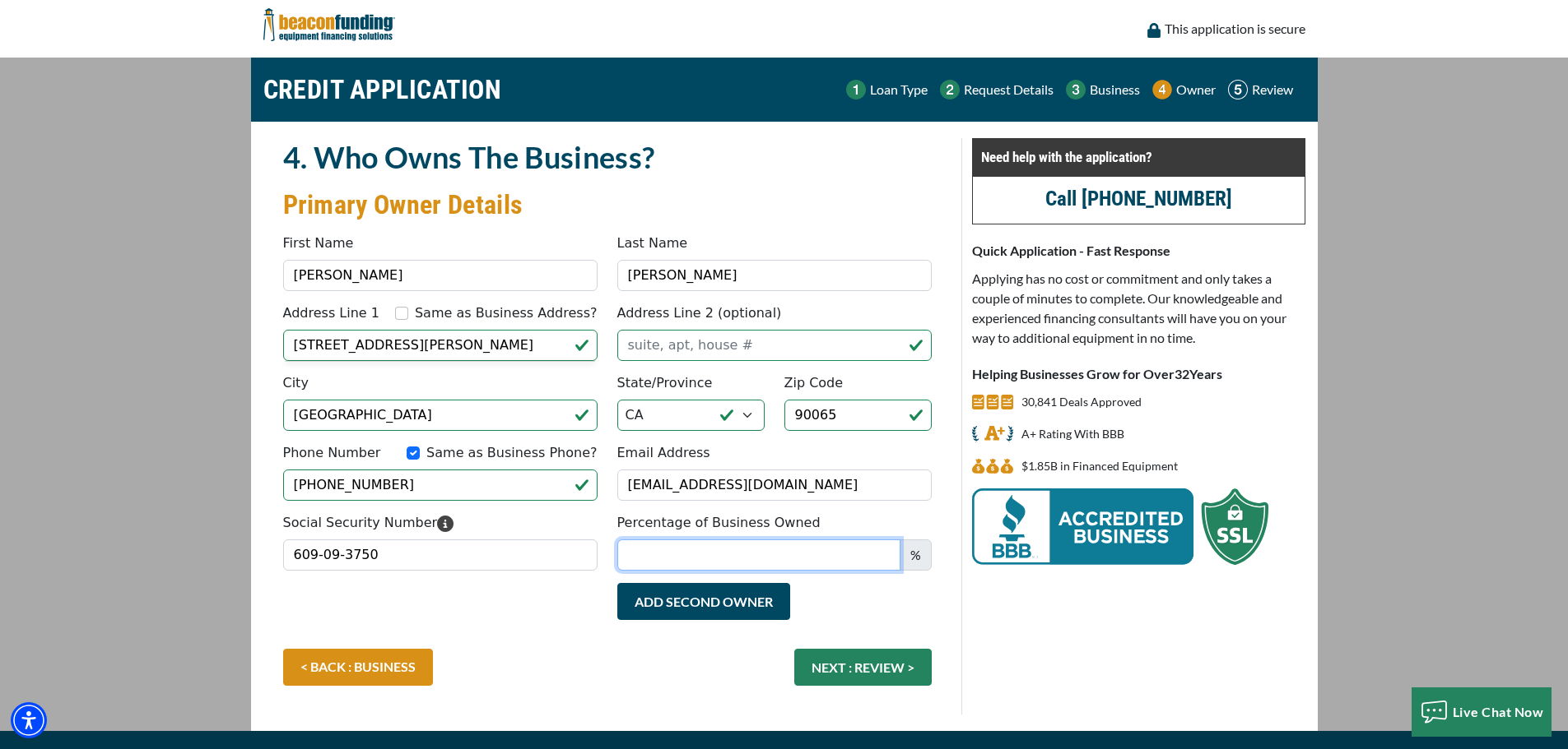
click at [762, 569] on input "Percentage of Business Owned" at bounding box center [759, 554] width 283 height 31
type input "100"
click at [865, 673] on button "NEXT : REVIEW >" at bounding box center [863, 667] width 138 height 37
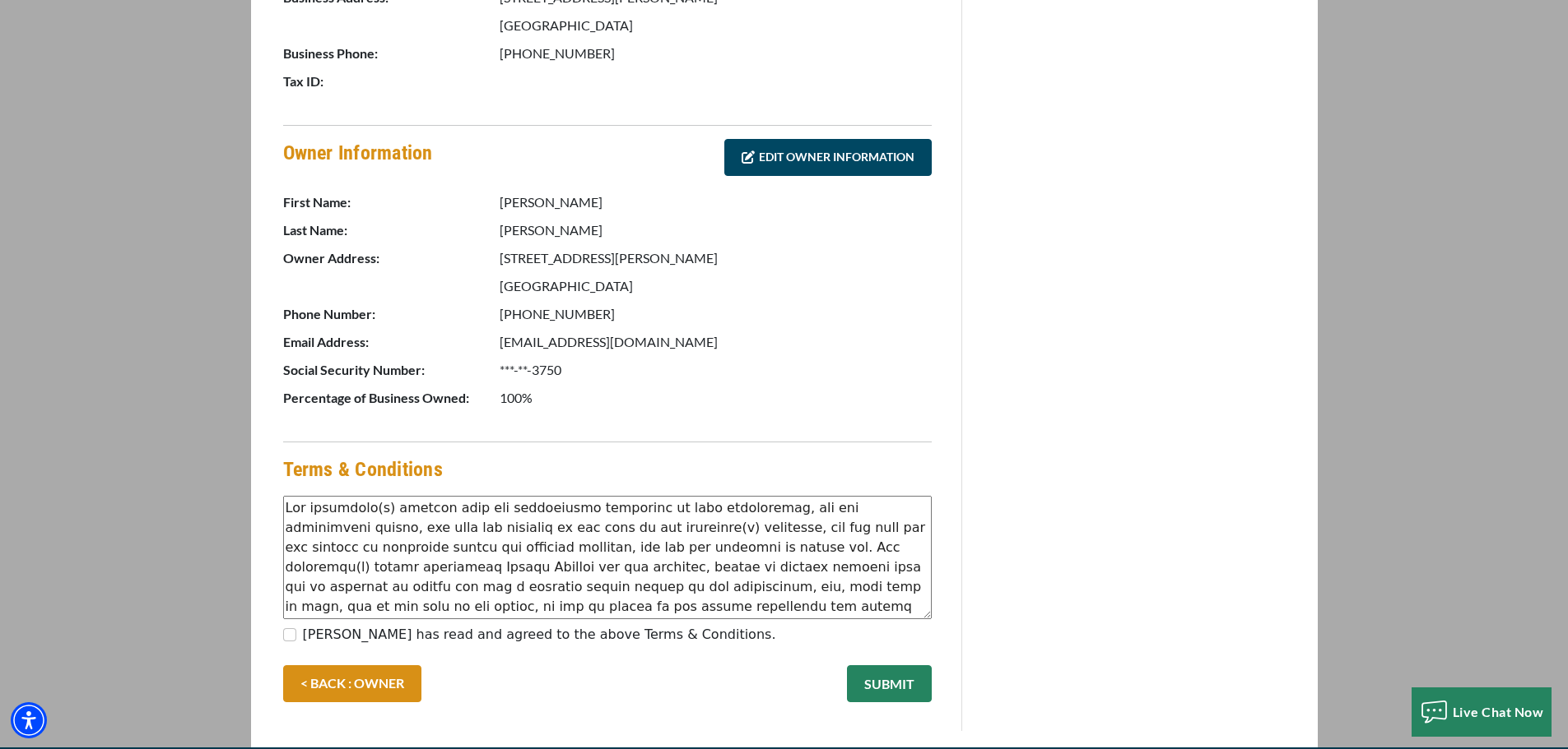
scroll to position [658, 0]
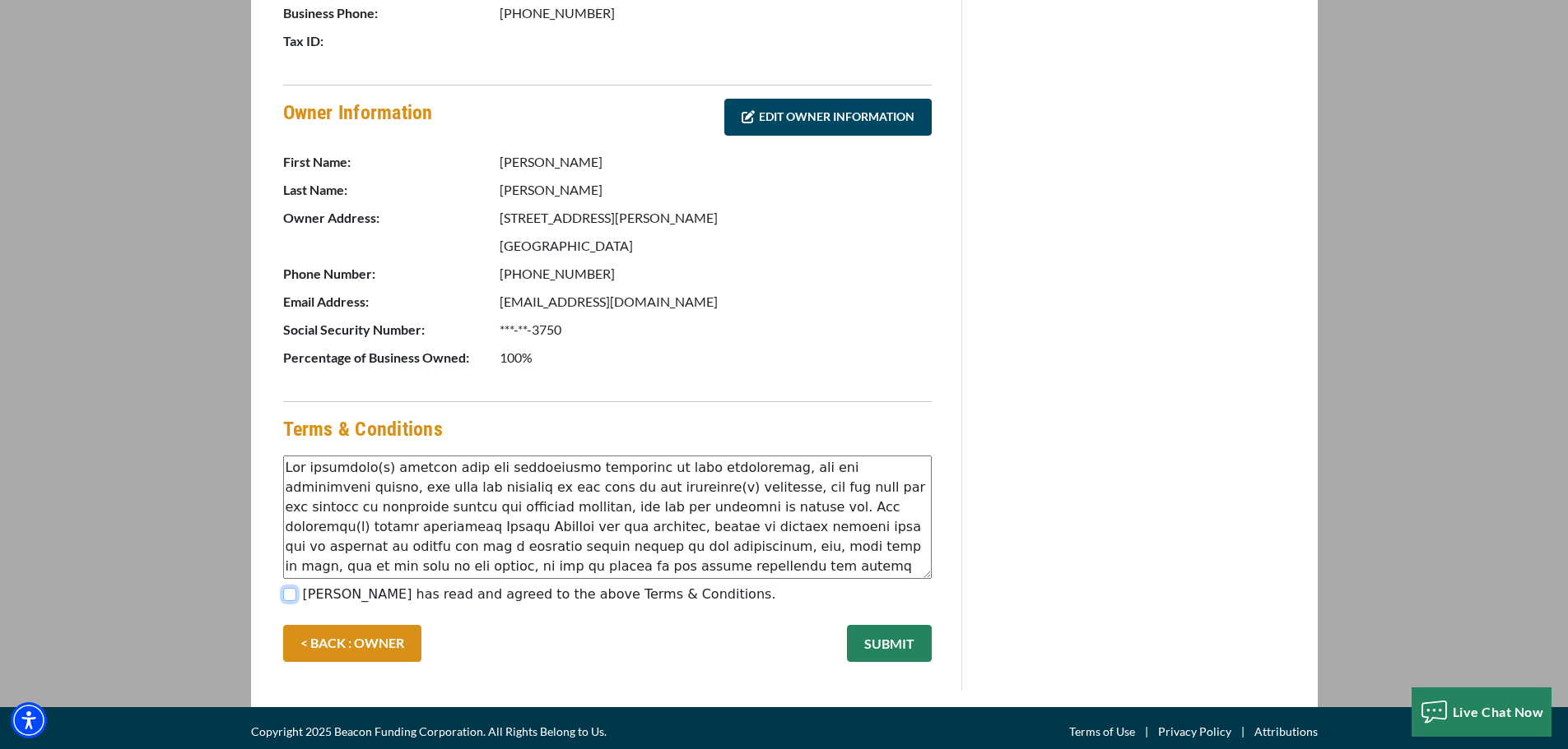
click at [295, 593] on input "[PERSON_NAME] has read and agreed to the above Terms & Conditions." at bounding box center [290, 595] width 13 height 13
checkbox input "true"
click at [895, 649] on button "SUBMIT" at bounding box center [889, 644] width 84 height 37
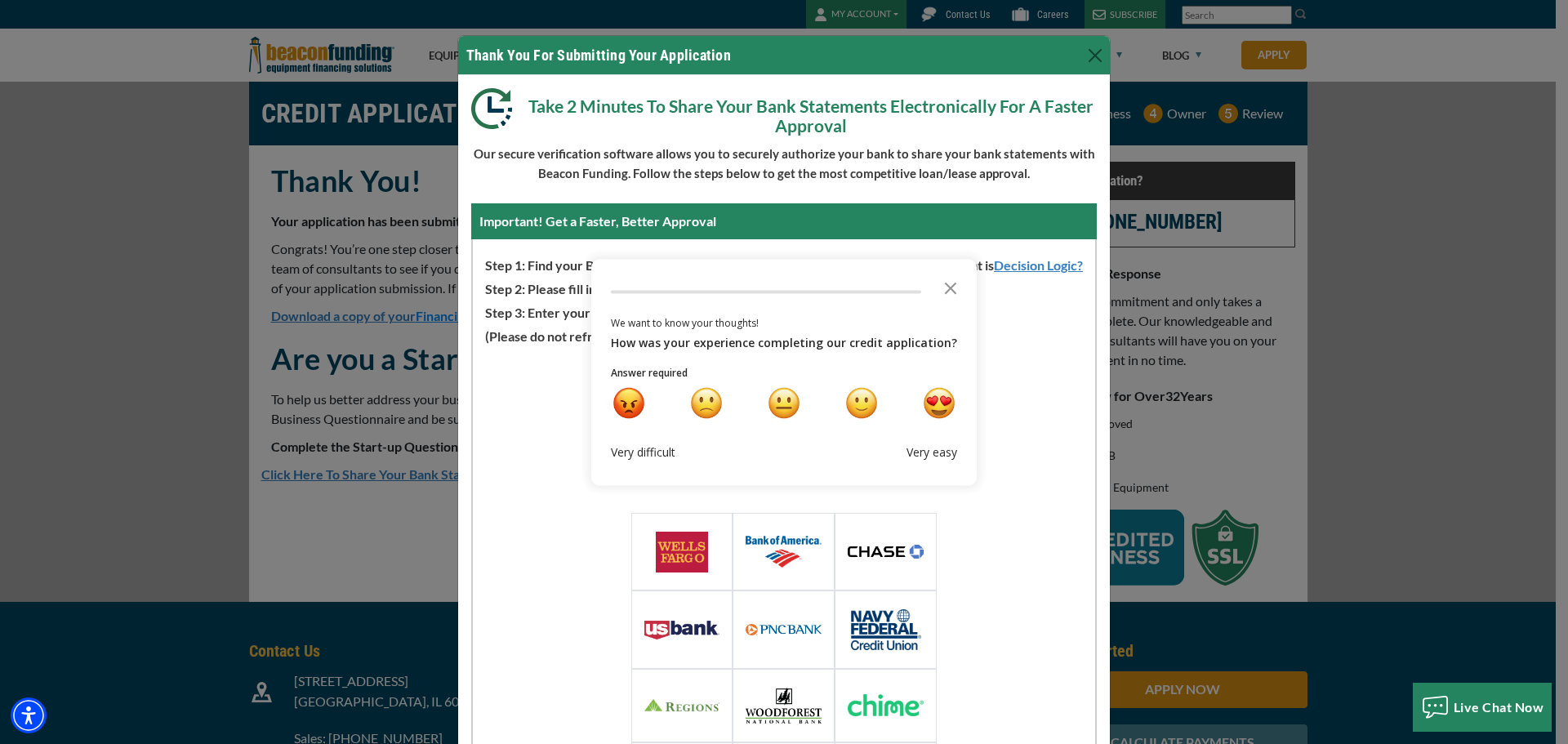
click at [511, 433] on div "Loading Widget Select Or Search Your Financial Institution Or choose from one o…" at bounding box center [784, 597] width 623 height 502
click at [1001, 388] on div "Loading Widget Select Or Search Your Financial Institution Or choose from one o…" at bounding box center [784, 597] width 623 height 502
click at [942, 422] on div "We want to know your thoughts! How was your experience completing our credit ap…" at bounding box center [784, 391] width 347 height 161
click at [936, 409] on div "very happy" at bounding box center [939, 402] width 34 height 34
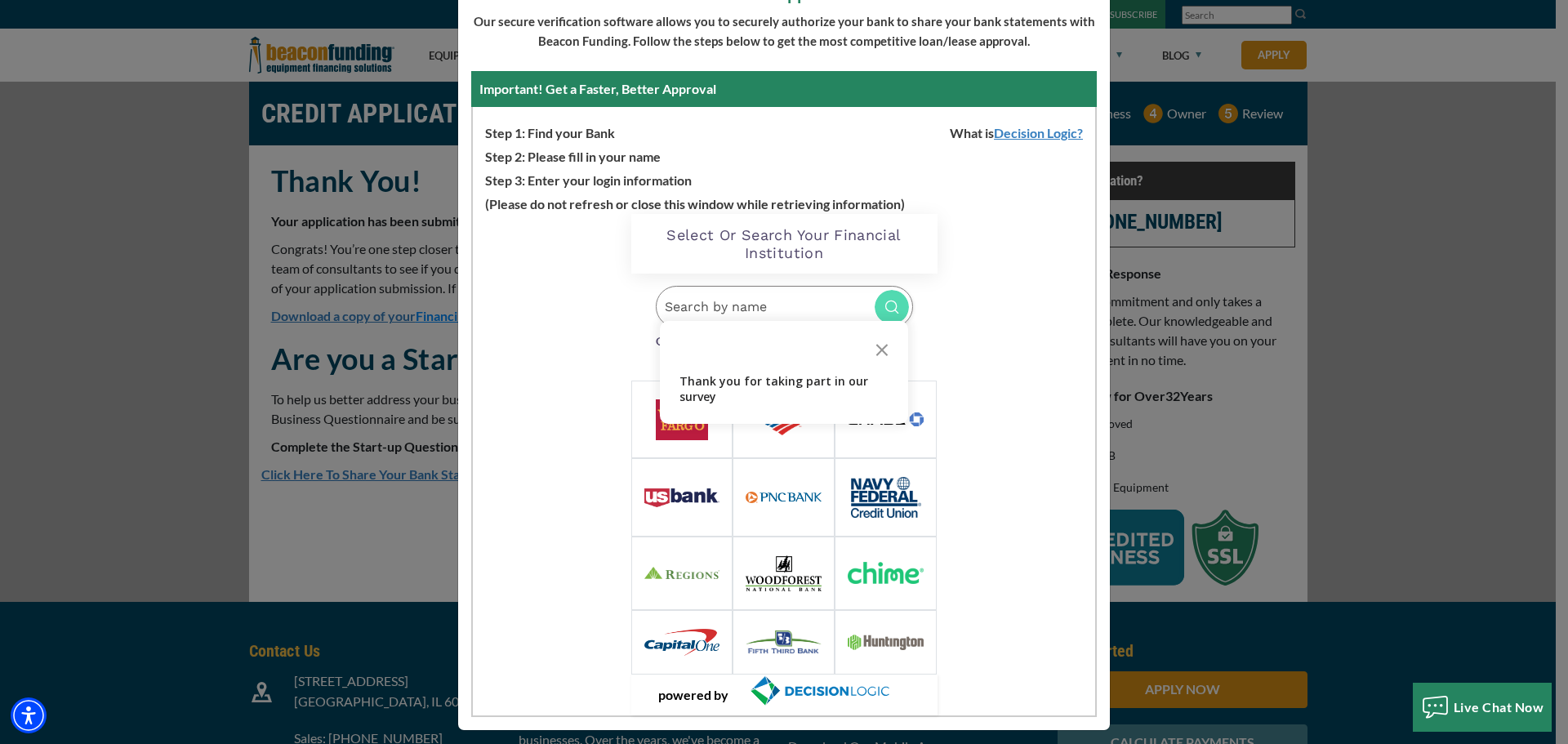
scroll to position [142, 0]
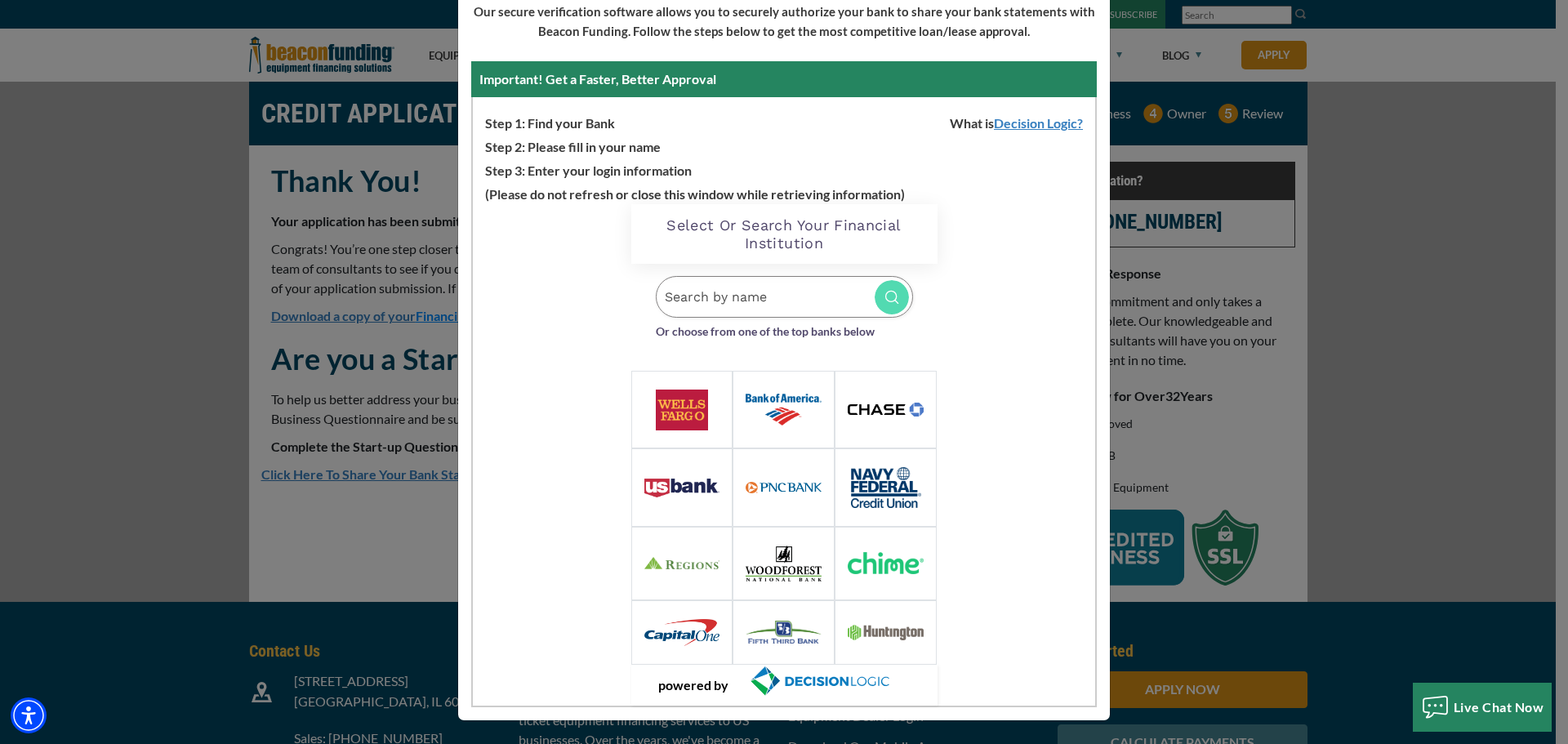
click at [896, 412] on img at bounding box center [886, 410] width 76 height 13
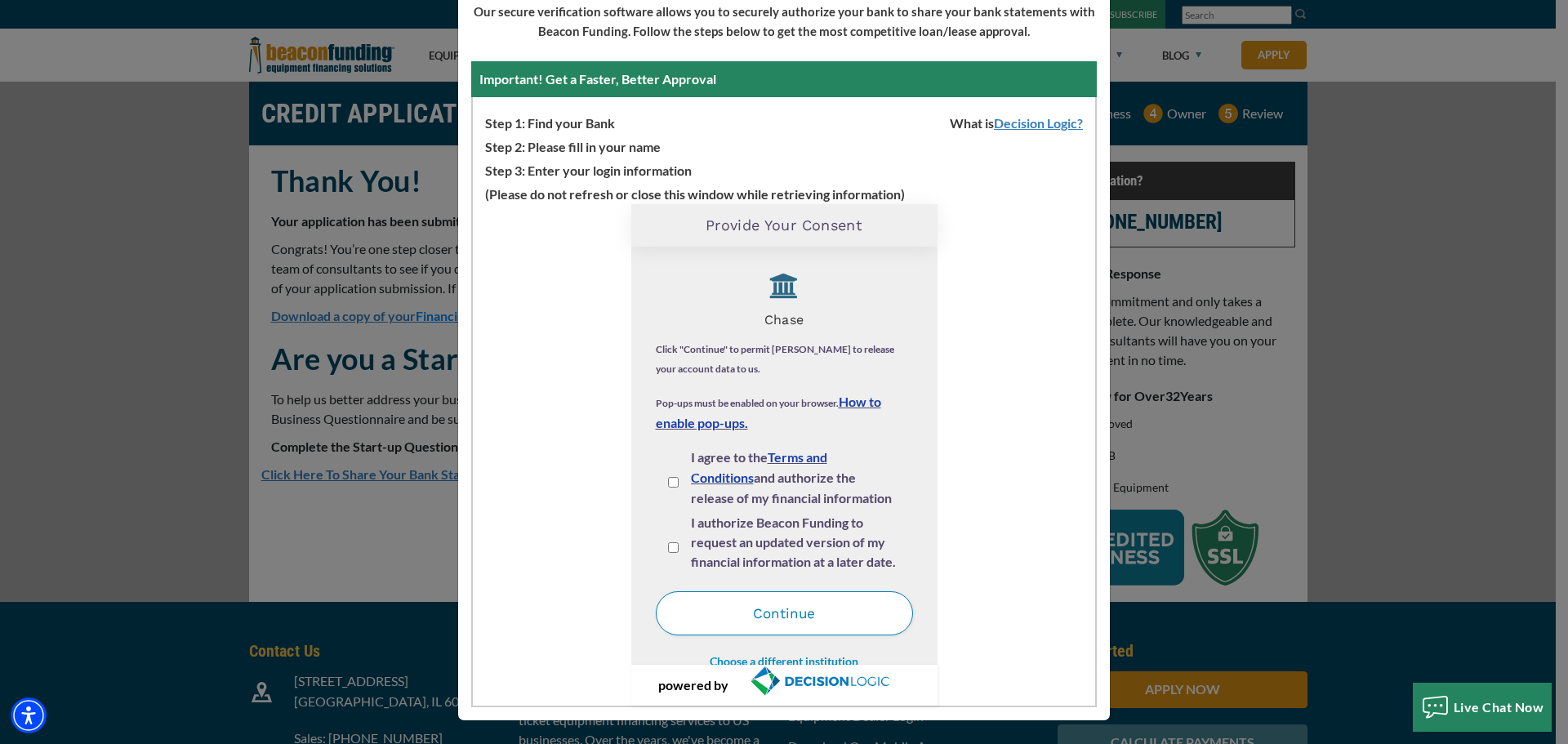
click at [668, 482] on input "I agree to the Terms and Conditions and authorize the release of my financial i…" at bounding box center [673, 482] width 11 height 11
checkbox input "true"
click at [668, 549] on input "I authorize Beacon Funding to request an updated version of my financial inform…" at bounding box center [673, 547] width 11 height 11
checkbox input "true"
click at [766, 610] on button "Continue" at bounding box center [784, 613] width 257 height 44
